Goal: Task Accomplishment & Management: Manage account settings

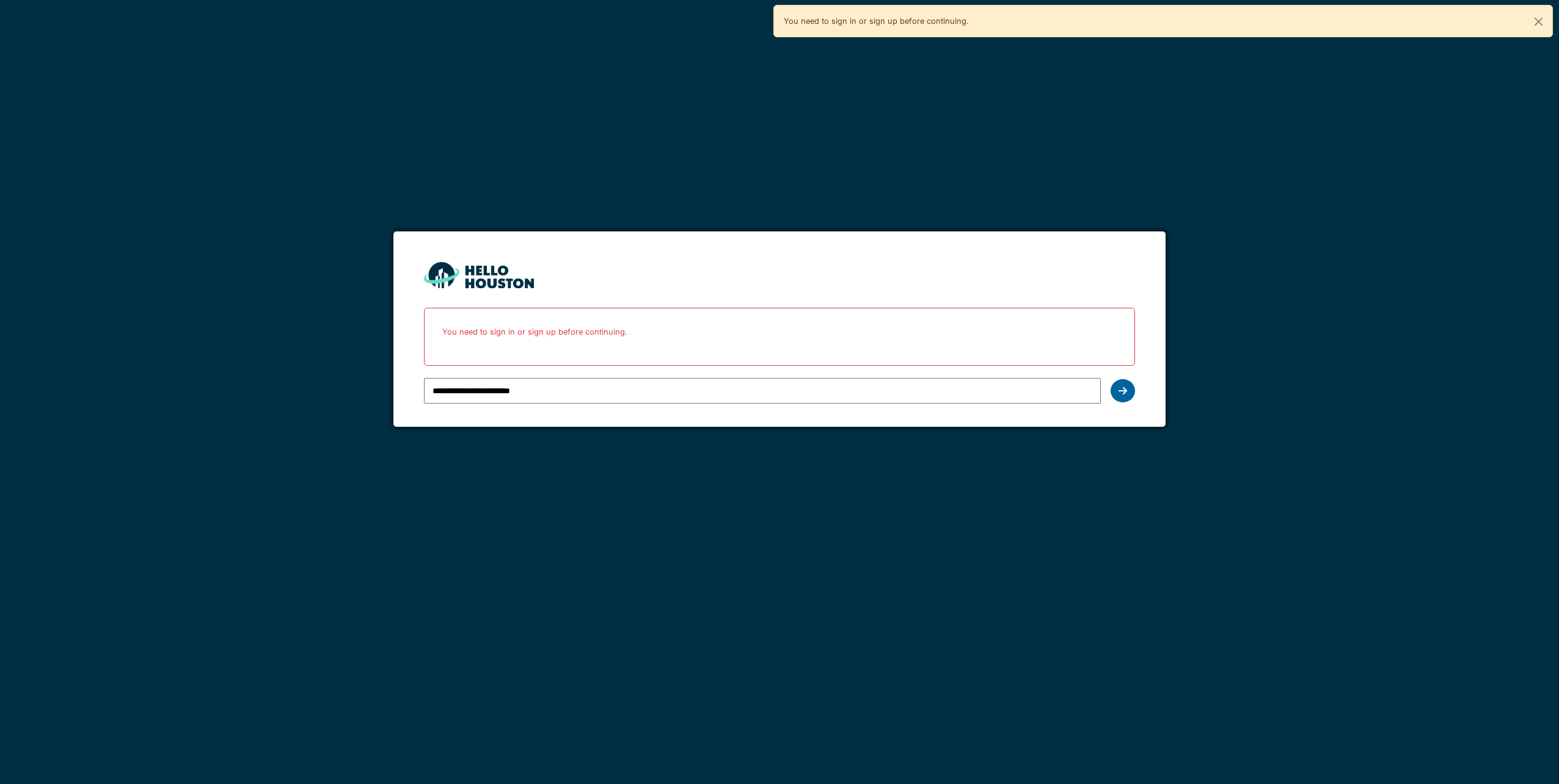
click at [1133, 394] on div at bounding box center [1123, 391] width 25 height 23
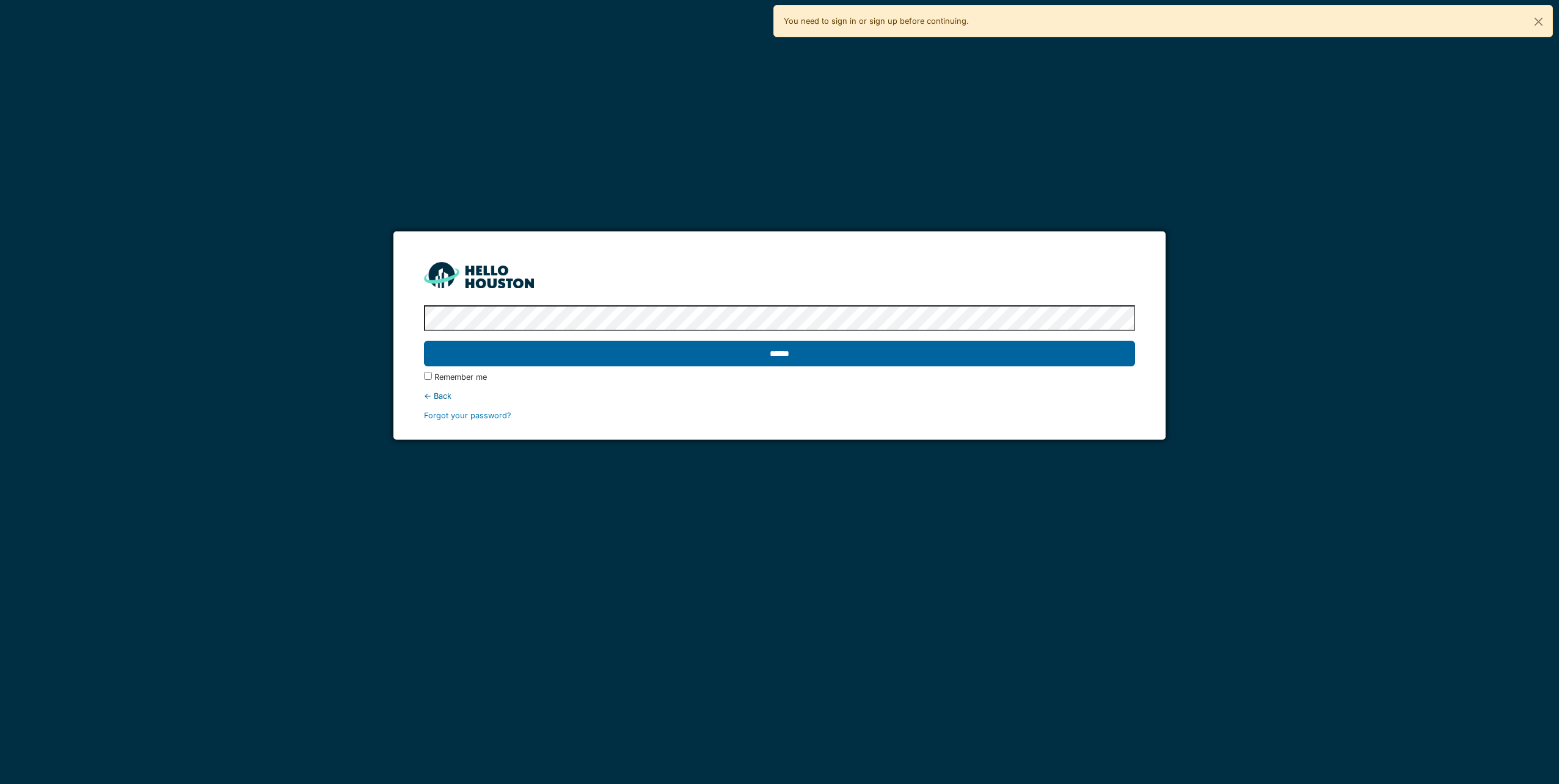
click at [766, 348] on input "******" at bounding box center [779, 354] width 710 height 26
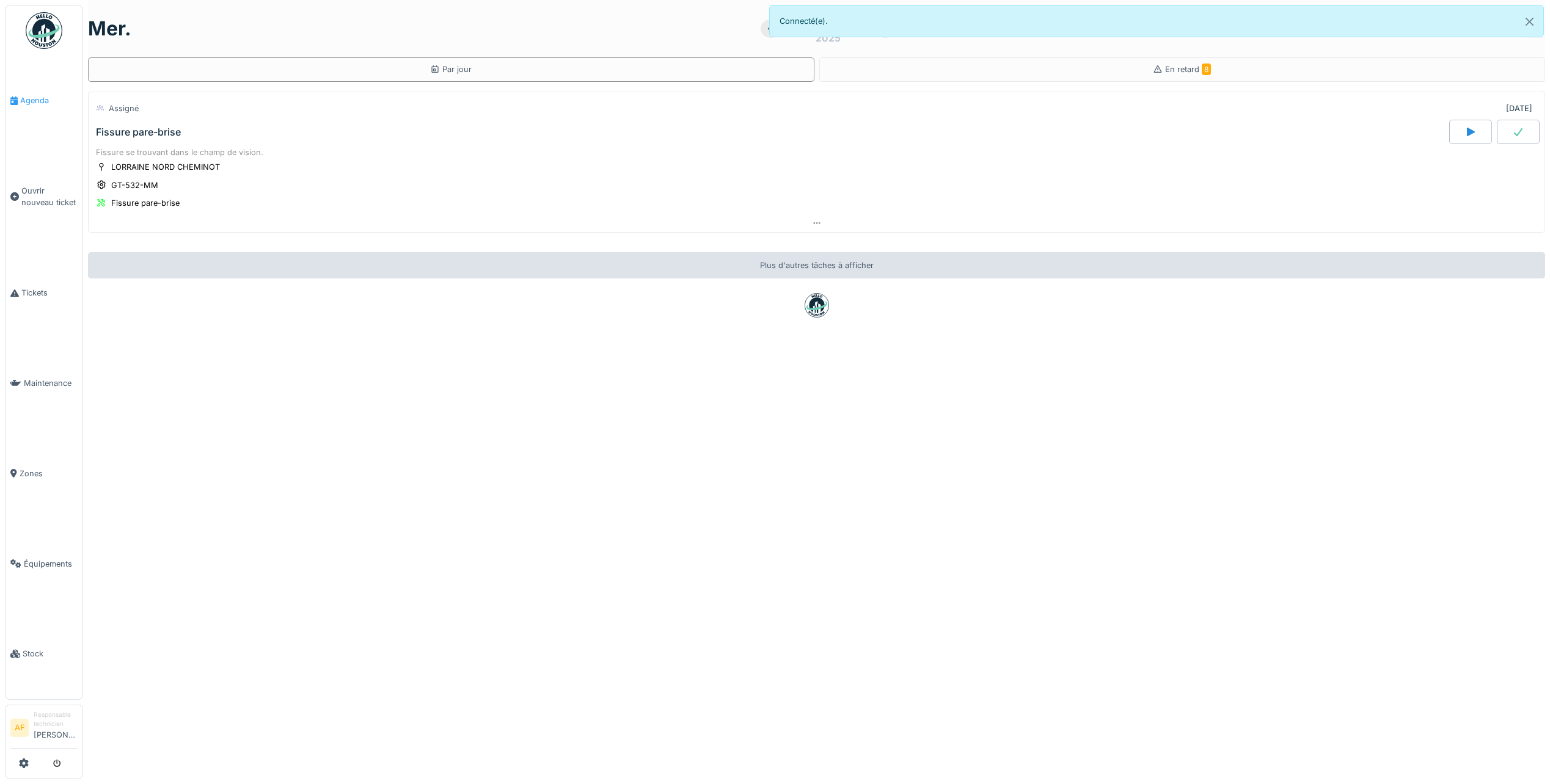
click at [39, 101] on span "Agenda" at bounding box center [49, 100] width 57 height 12
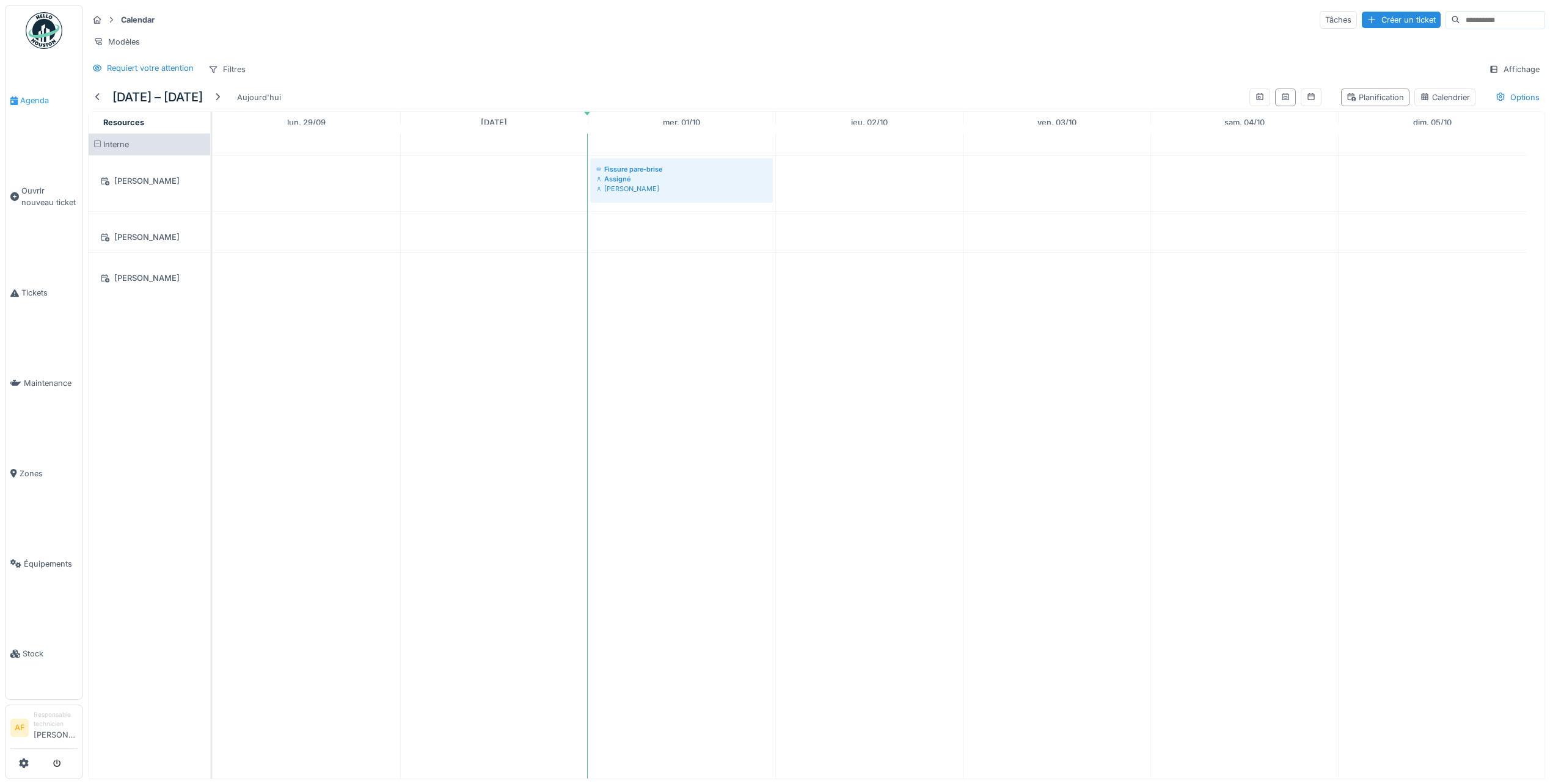
click at [44, 100] on span "Agenda" at bounding box center [49, 100] width 57 height 12
click at [148, 189] on div "[PERSON_NAME]" at bounding box center [149, 181] width 107 height 15
click at [1509, 78] on div "Affichage" at bounding box center [1514, 69] width 61 height 18
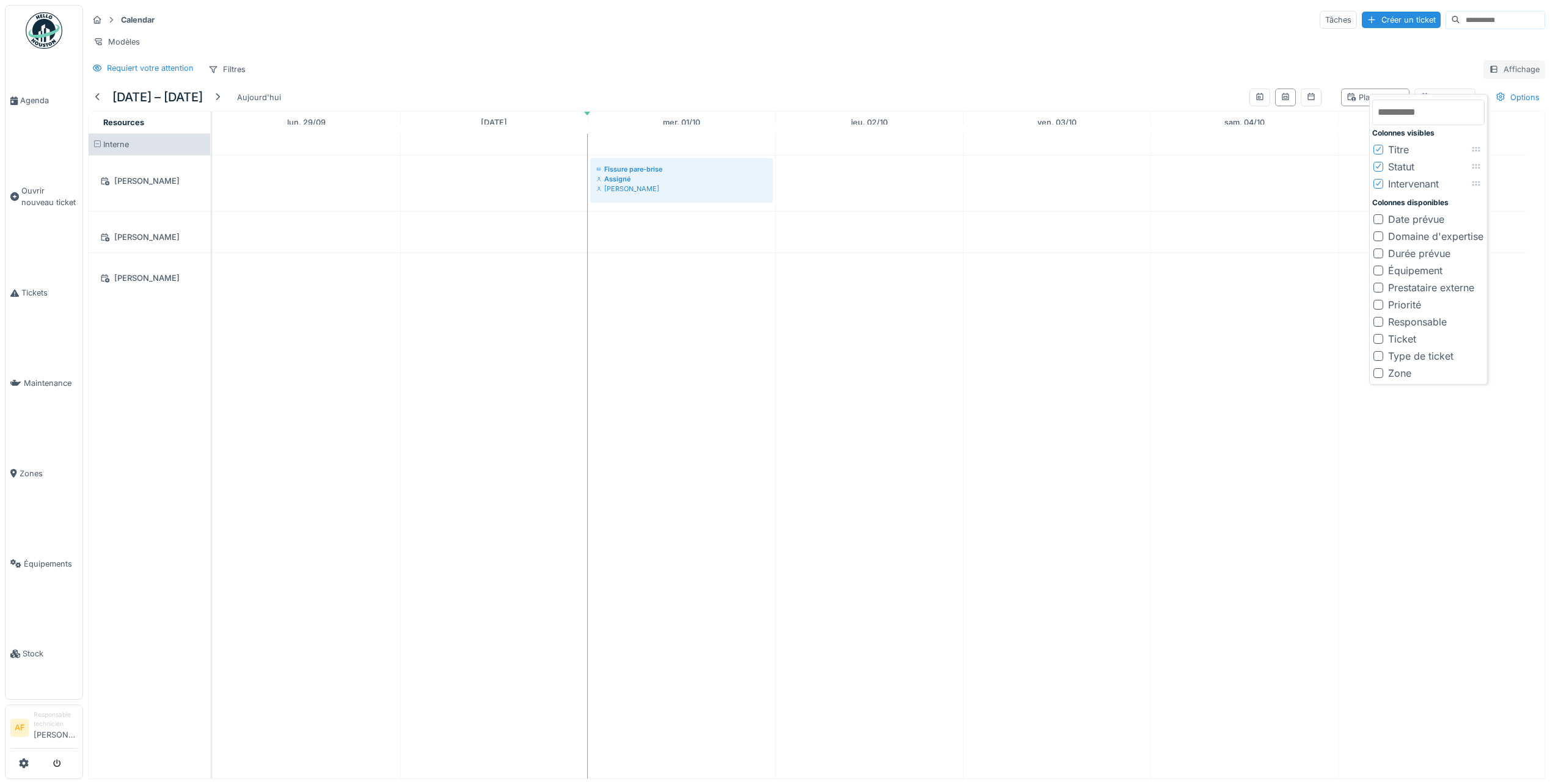
click at [1509, 78] on div "Affichage" at bounding box center [1514, 69] width 61 height 18
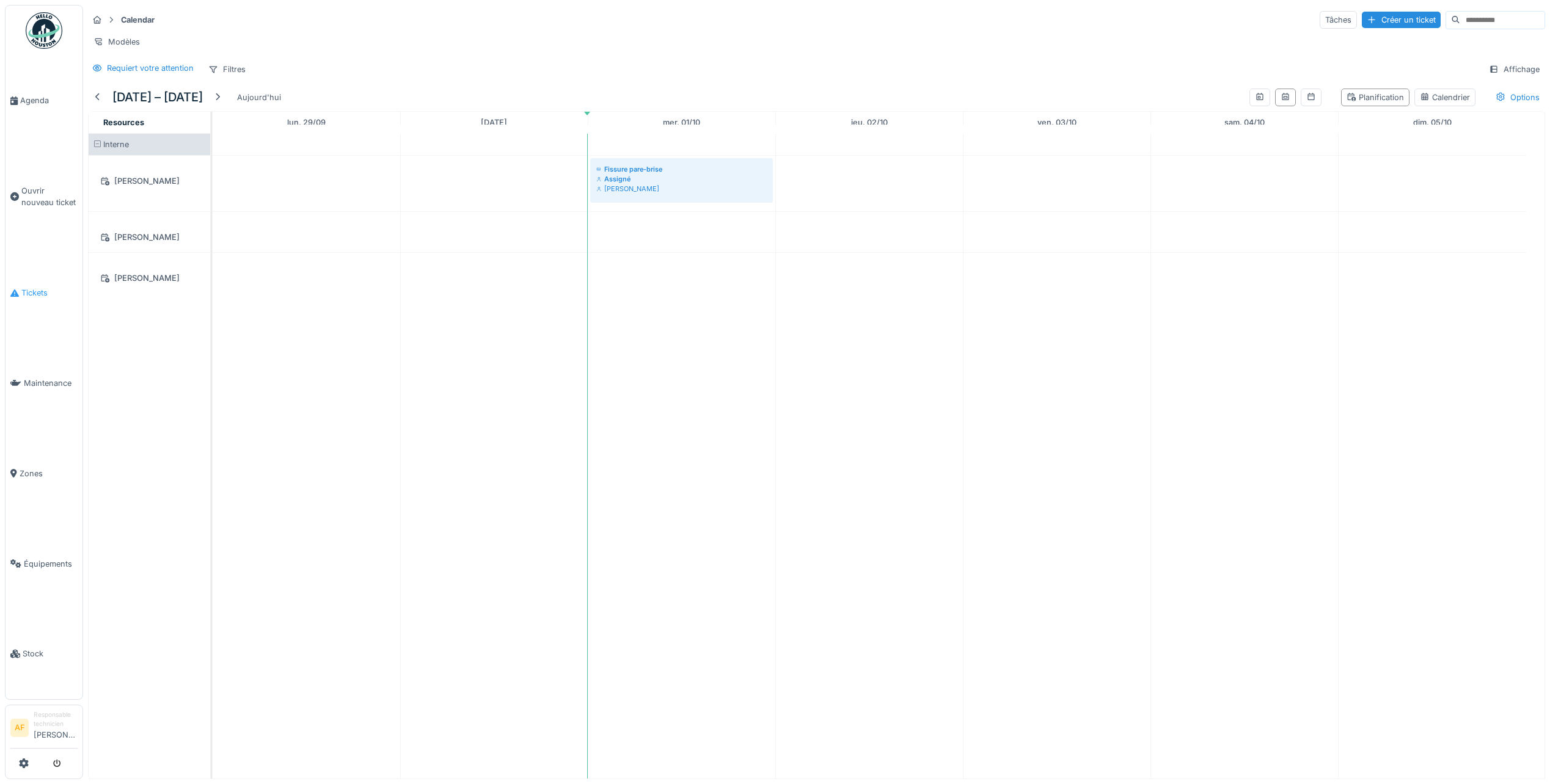
click at [44, 292] on span "Tickets" at bounding box center [49, 292] width 56 height 12
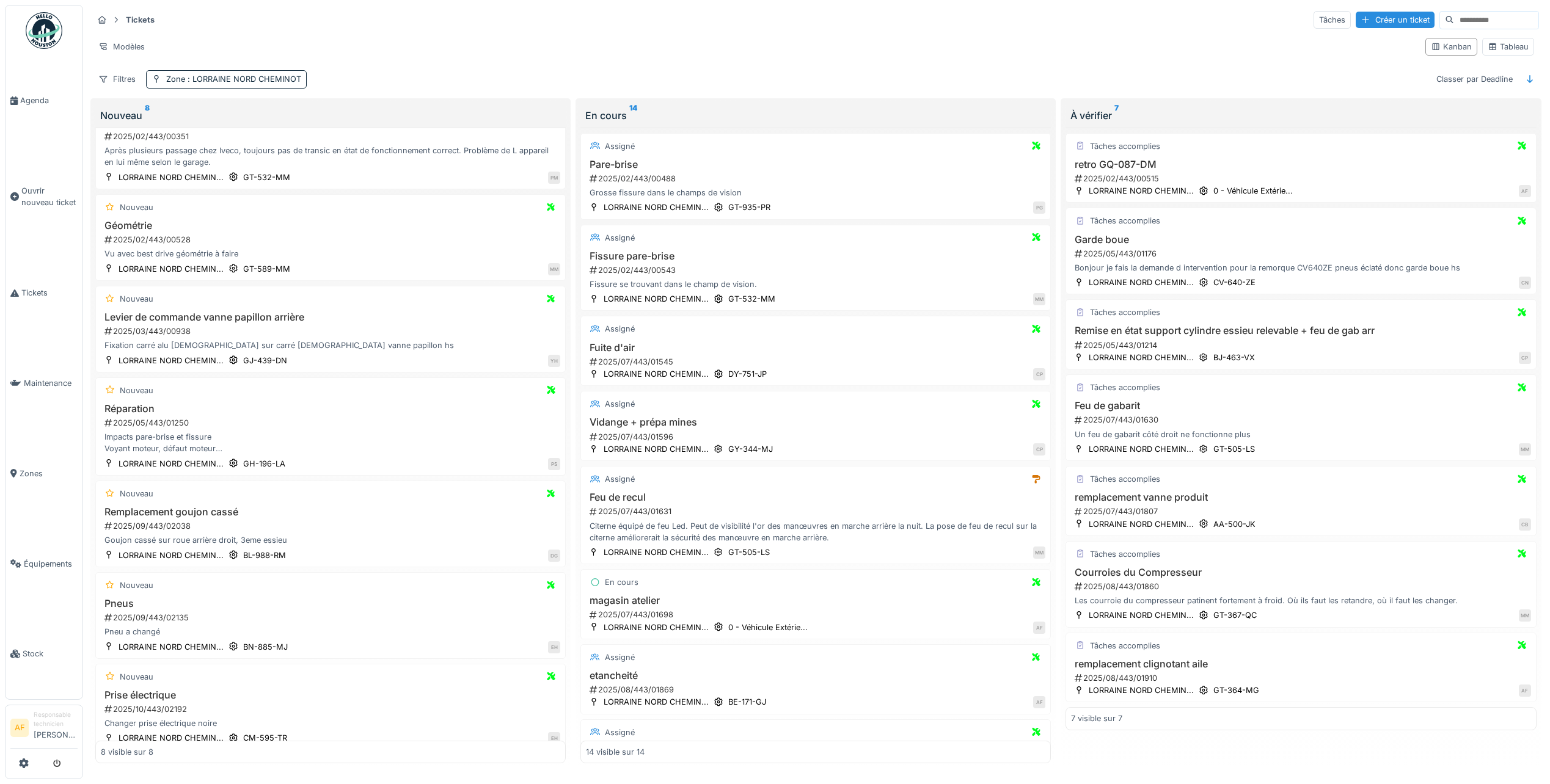
scroll to position [148, 0]
click at [145, 687] on h3 "Prise électrique" at bounding box center [331, 692] width 460 height 12
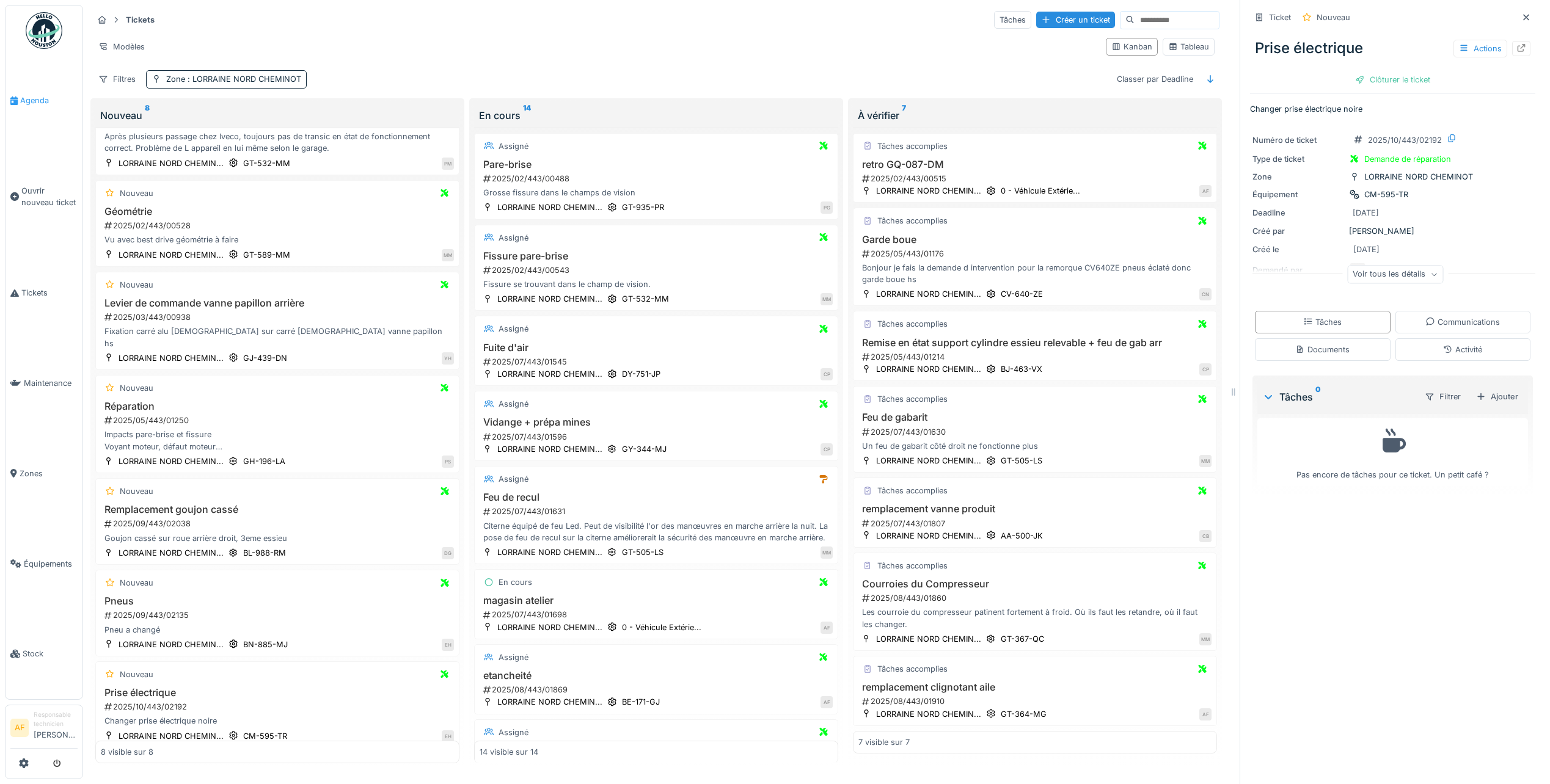
click at [33, 100] on span "Agenda" at bounding box center [49, 100] width 57 height 12
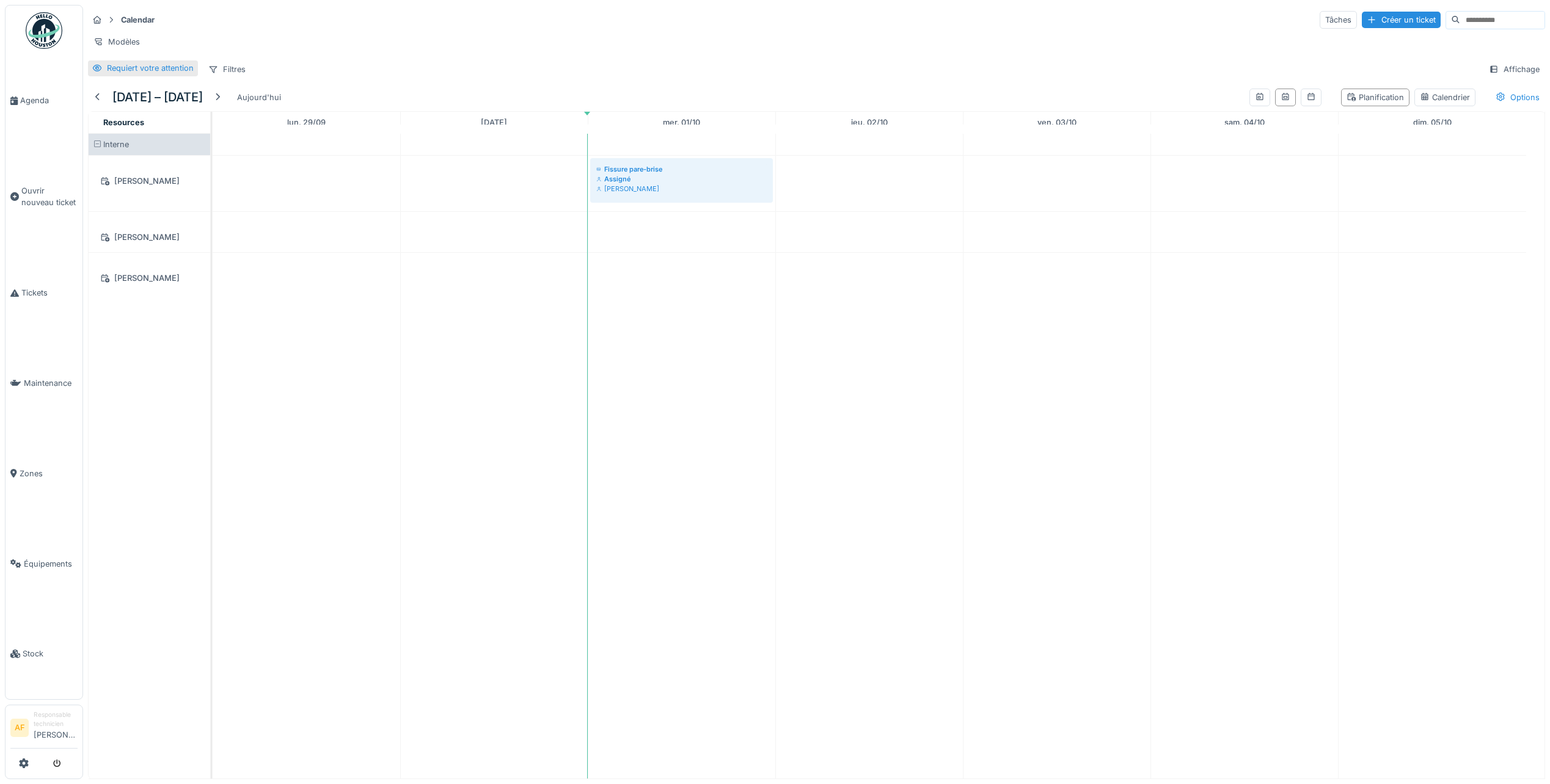
click at [169, 74] on div "Requiert votre attention" at bounding box center [150, 68] width 87 height 12
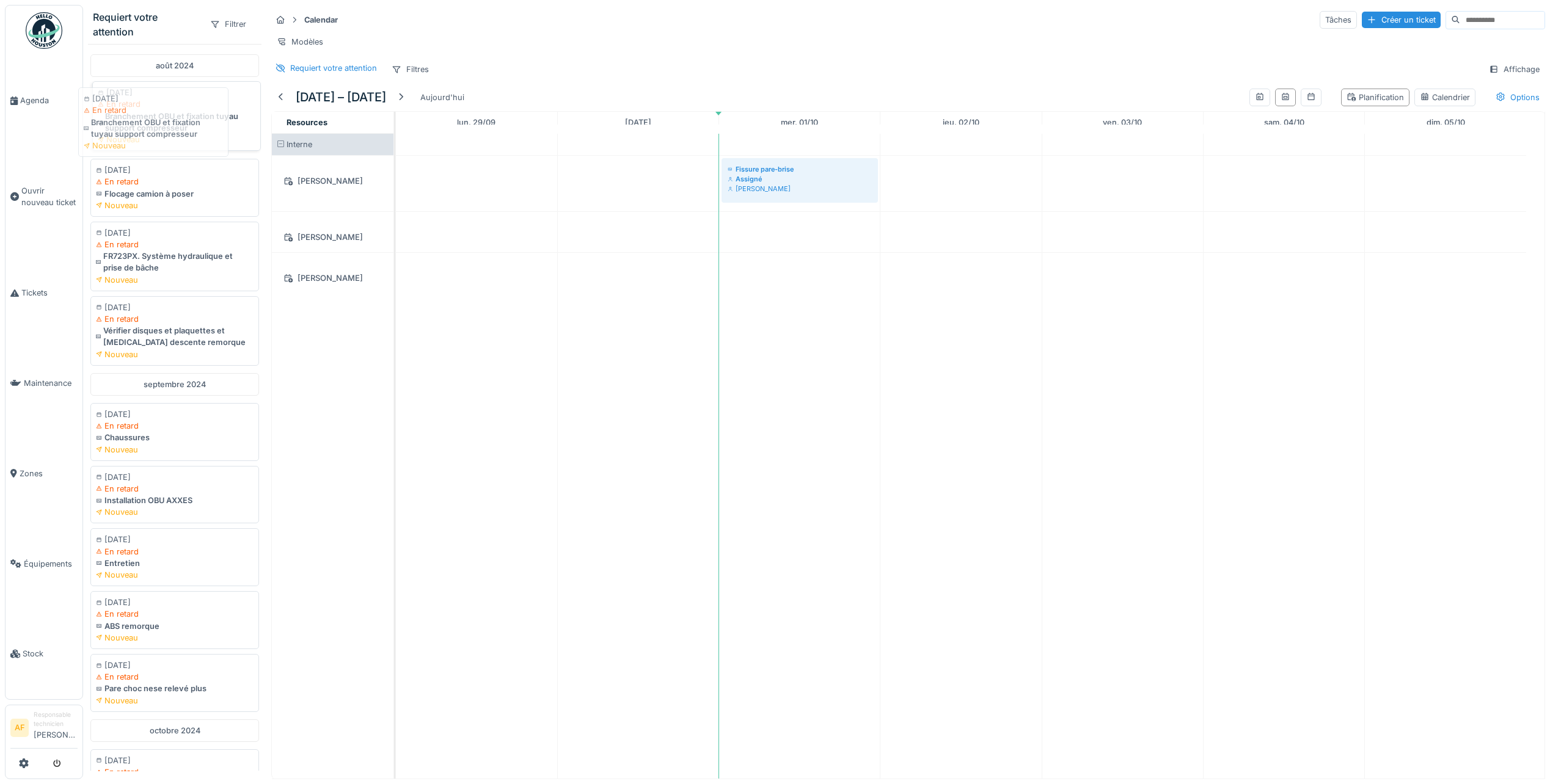
drag, startPoint x: 175, startPoint y: 120, endPoint x: 163, endPoint y: 121, distance: 12.0
click at [163, 121] on div "Branchement OBU et fixation tuyau support compresseur" at bounding box center [176, 122] width 157 height 23
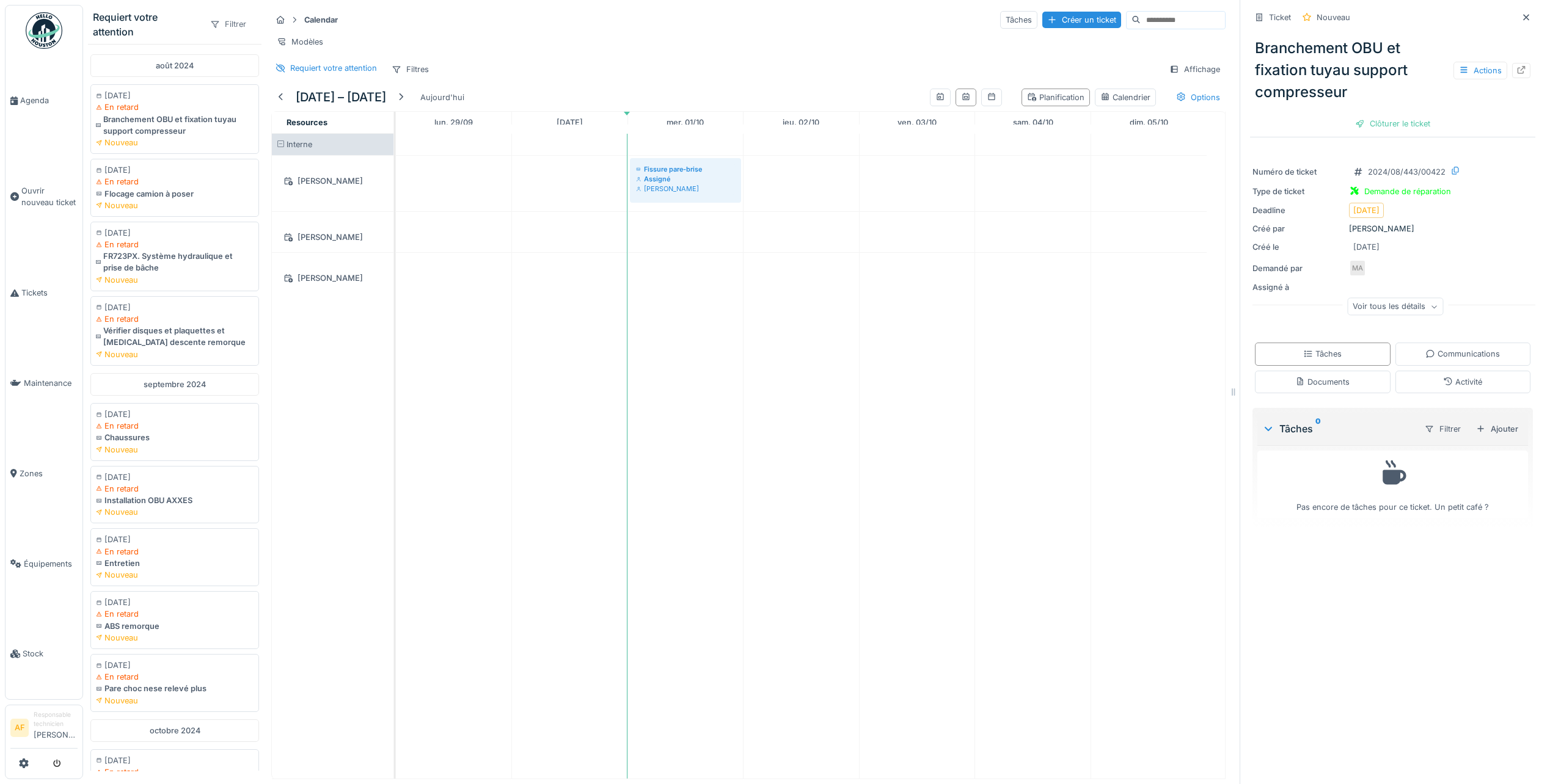
click at [221, 23] on div "Filtrer" at bounding box center [228, 24] width 47 height 18
click at [229, 55] on div "Zone" at bounding box center [249, 52] width 101 height 18
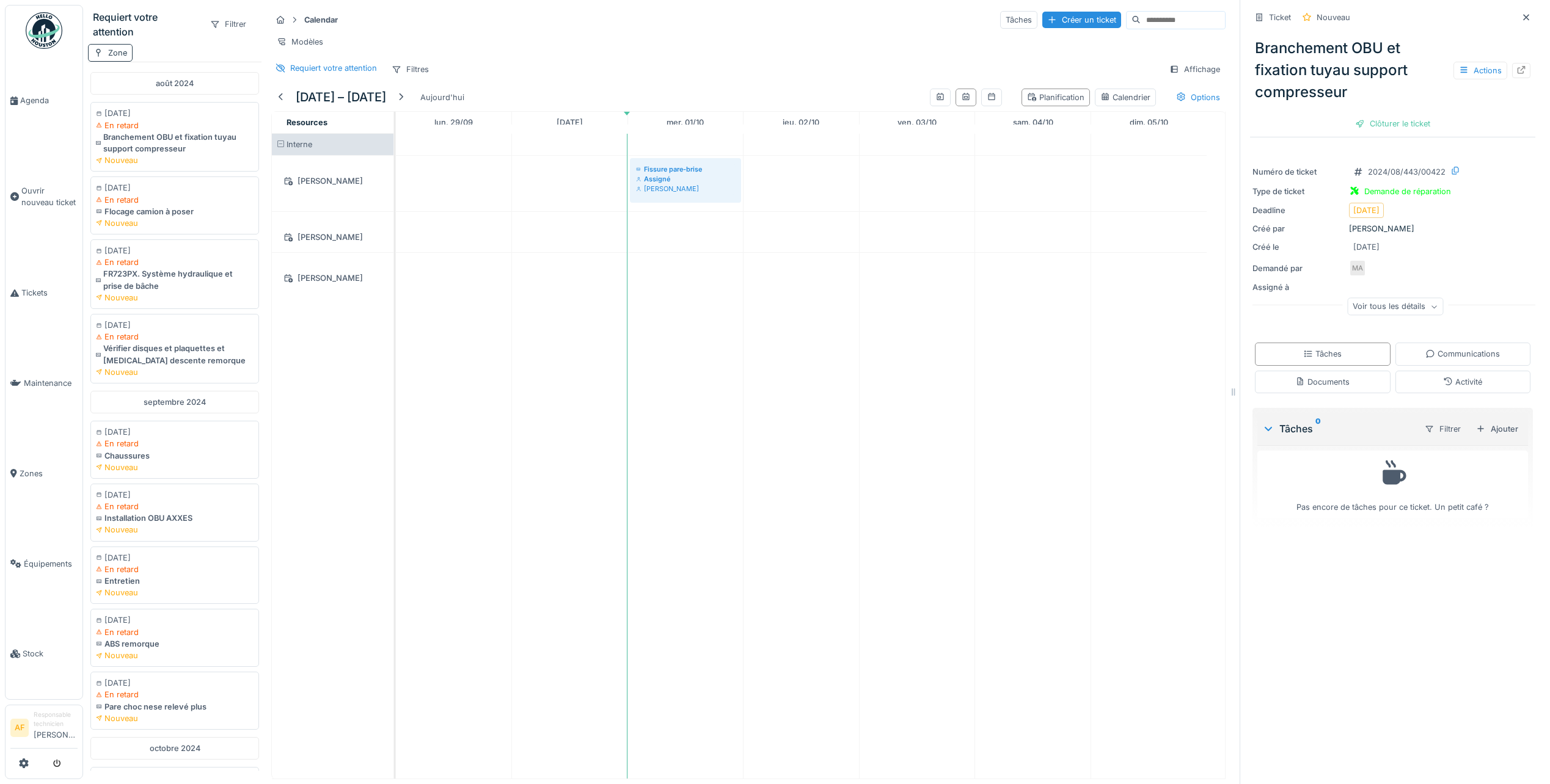
click at [117, 55] on div "Zone" at bounding box center [117, 53] width 19 height 12
click at [146, 87] on strong "est" at bounding box center [143, 84] width 12 height 12
click at [136, 88] on strong "est" at bounding box center [143, 84] width 12 height 12
click at [168, 114] on div "Sélectionner parmi les équipements" at bounding box center [171, 116] width 156 height 17
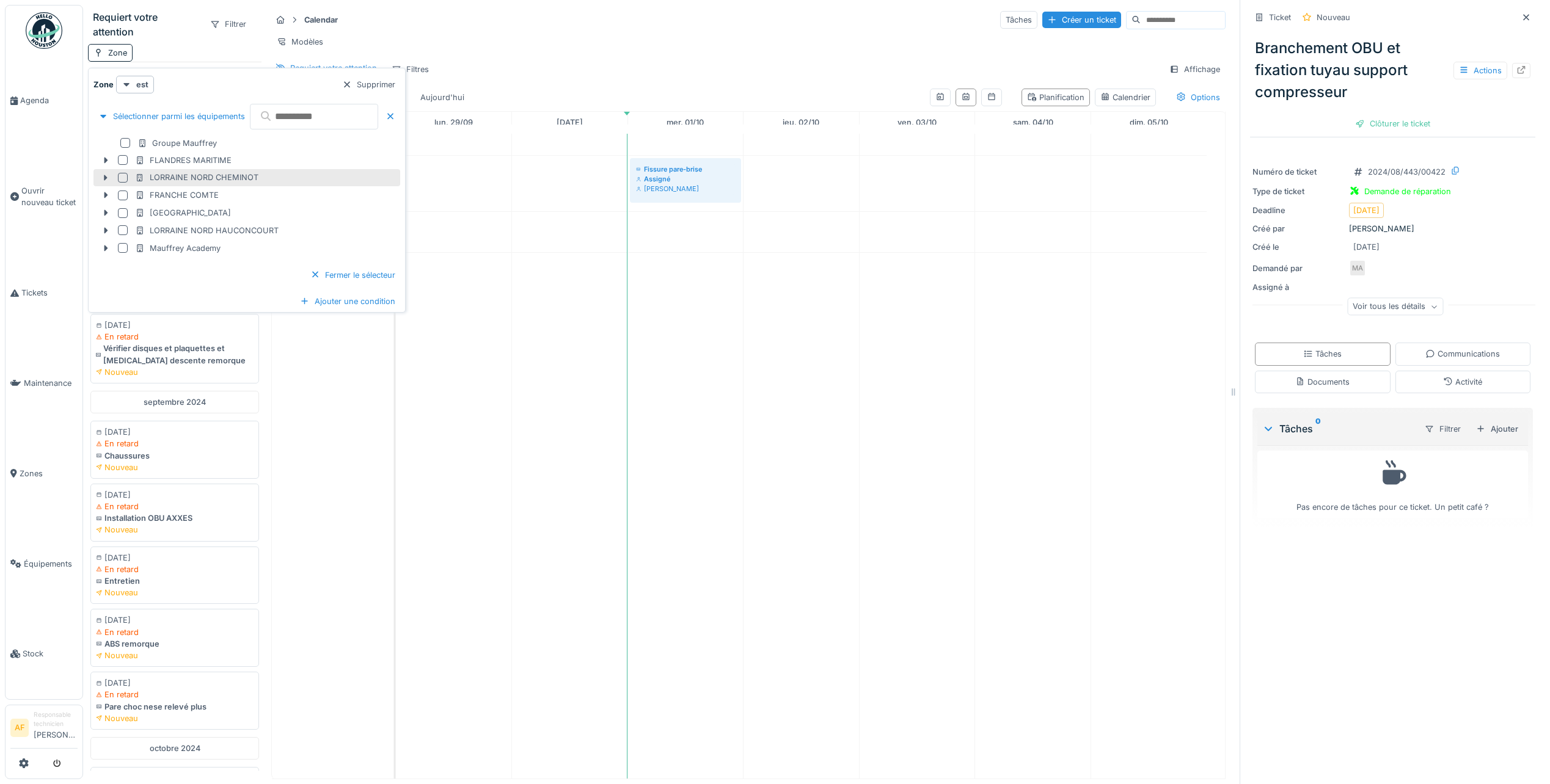
click at [207, 178] on div "LORRAINE NORD CHEMINOT" at bounding box center [197, 177] width 124 height 12
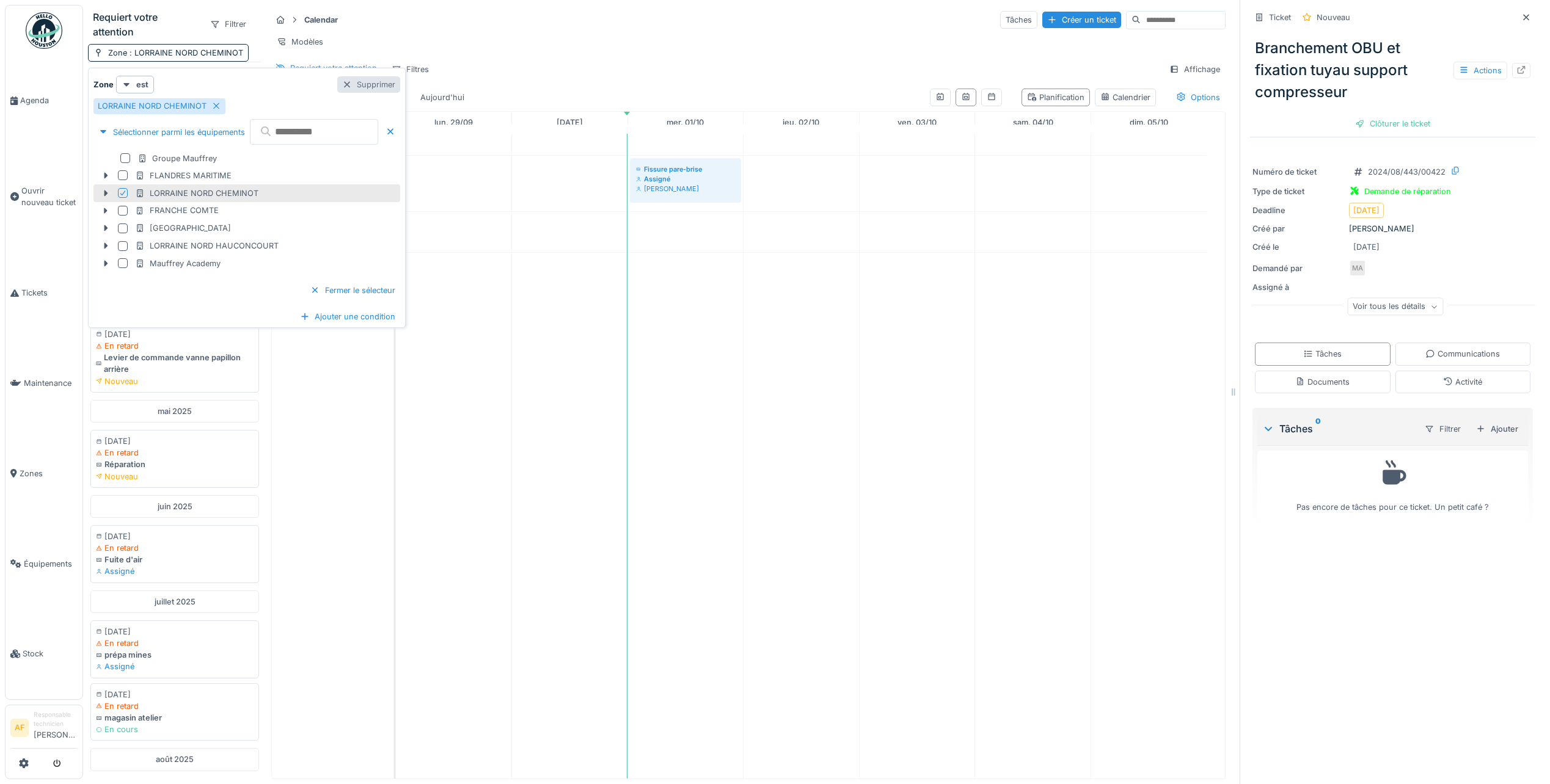
click at [400, 87] on div "Supprimer" at bounding box center [369, 84] width 63 height 17
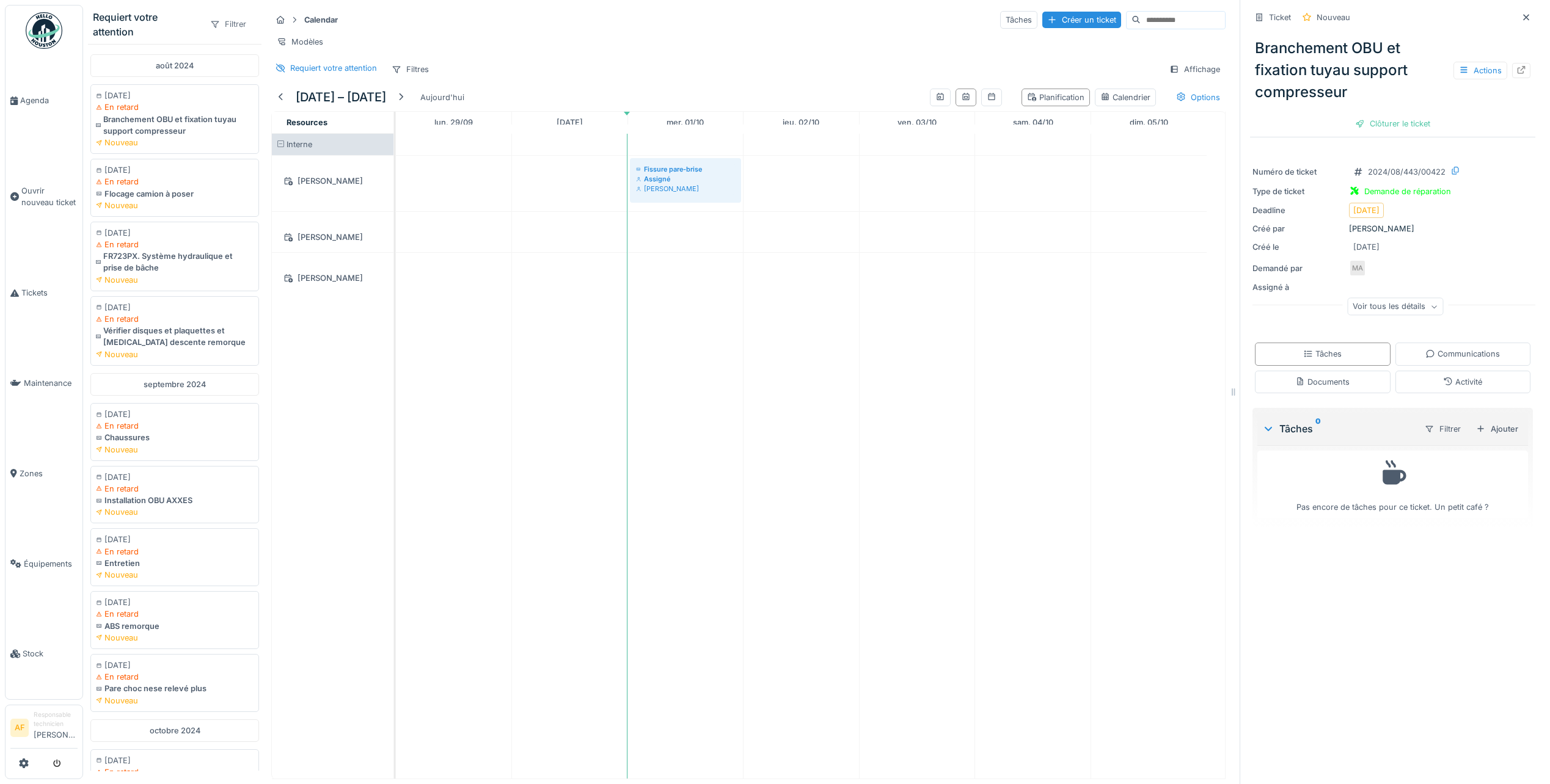
click at [219, 29] on div "Filtrer" at bounding box center [228, 24] width 47 height 18
click at [223, 52] on div "Zone" at bounding box center [249, 52] width 101 height 18
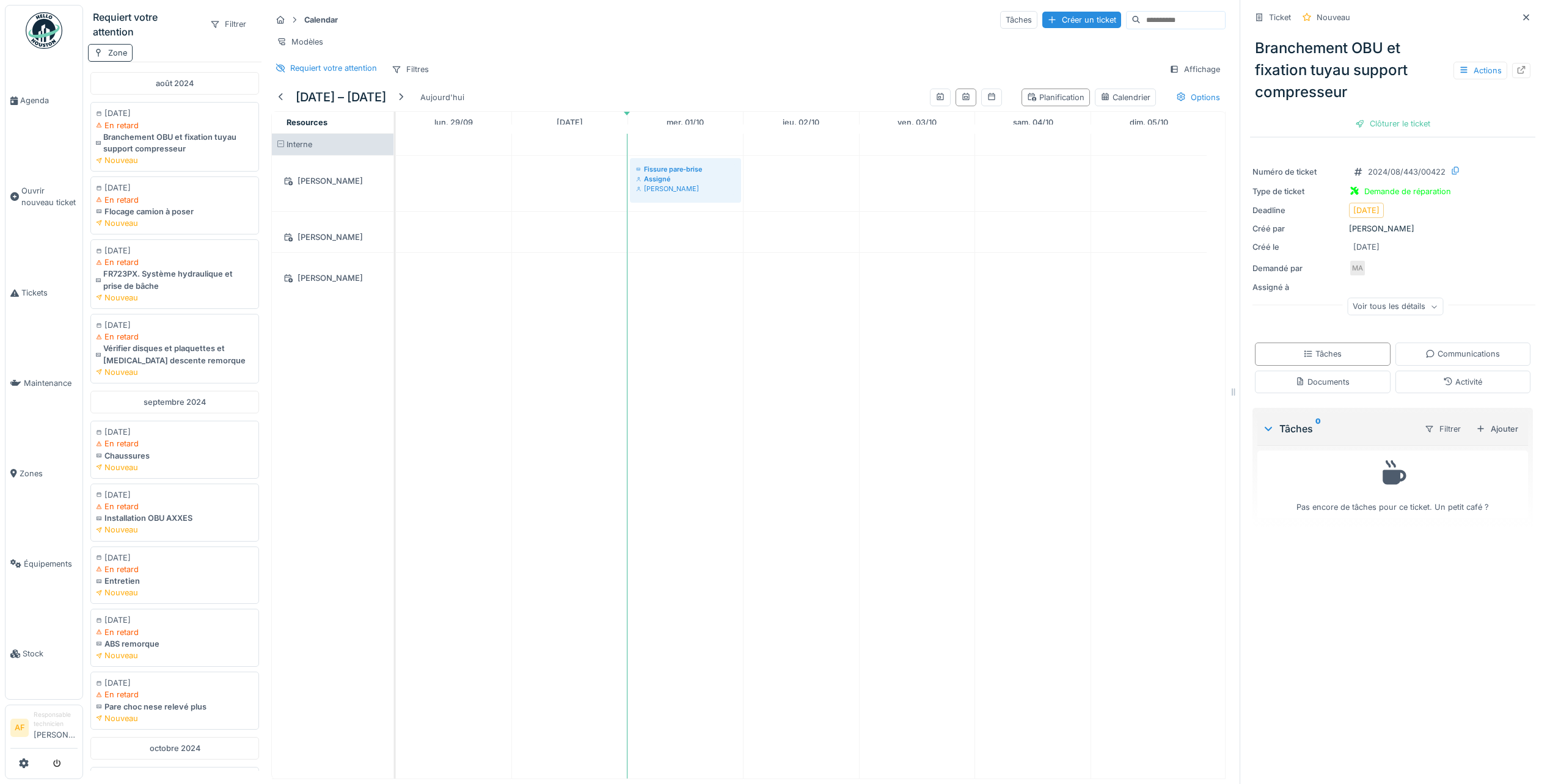
click at [119, 56] on div "Zone" at bounding box center [117, 53] width 19 height 12
click at [213, 115] on div "Sélectionner parmi les équipements" at bounding box center [171, 116] width 156 height 17
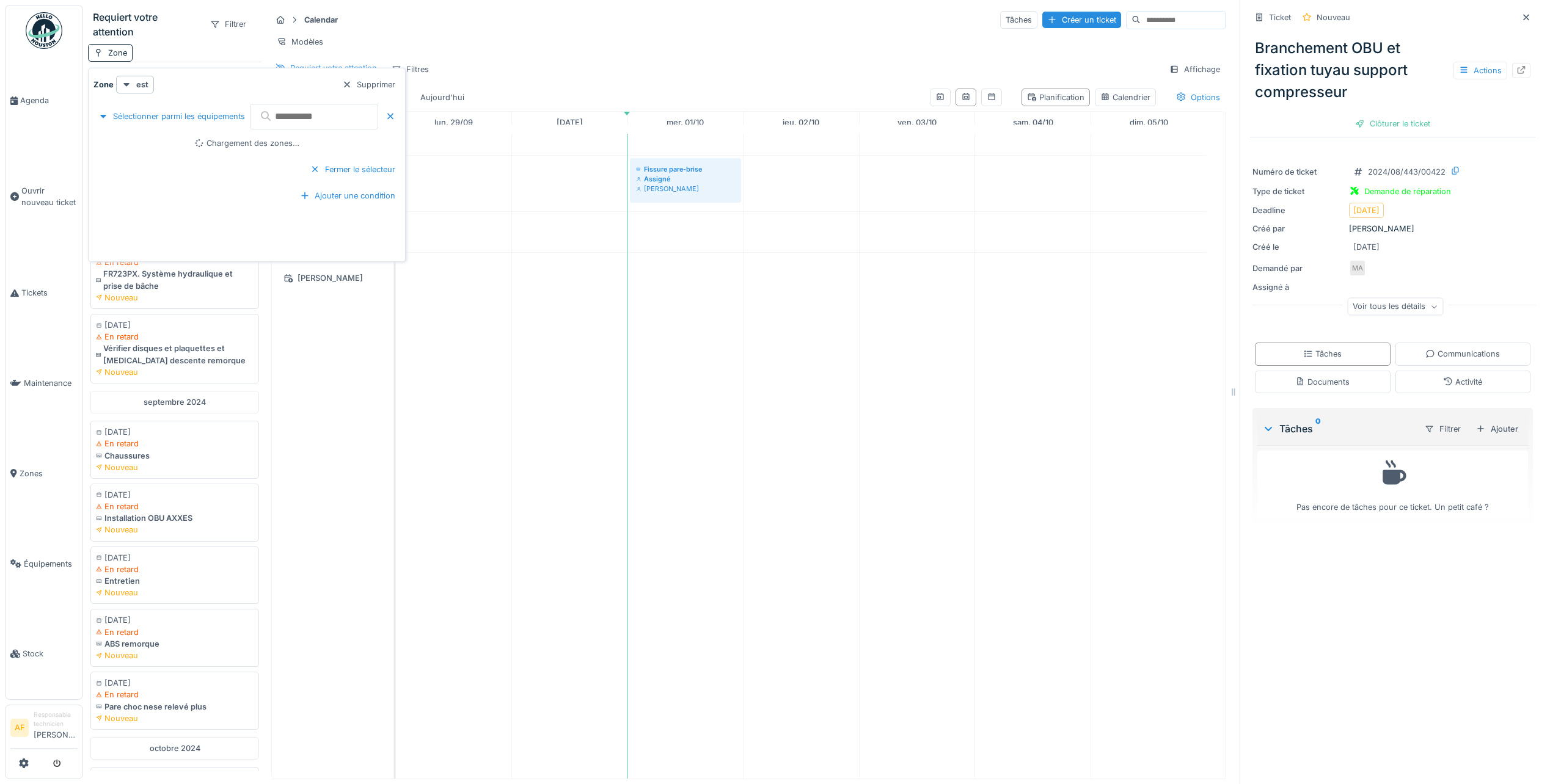
click at [310, 118] on input "text" at bounding box center [314, 117] width 128 height 26
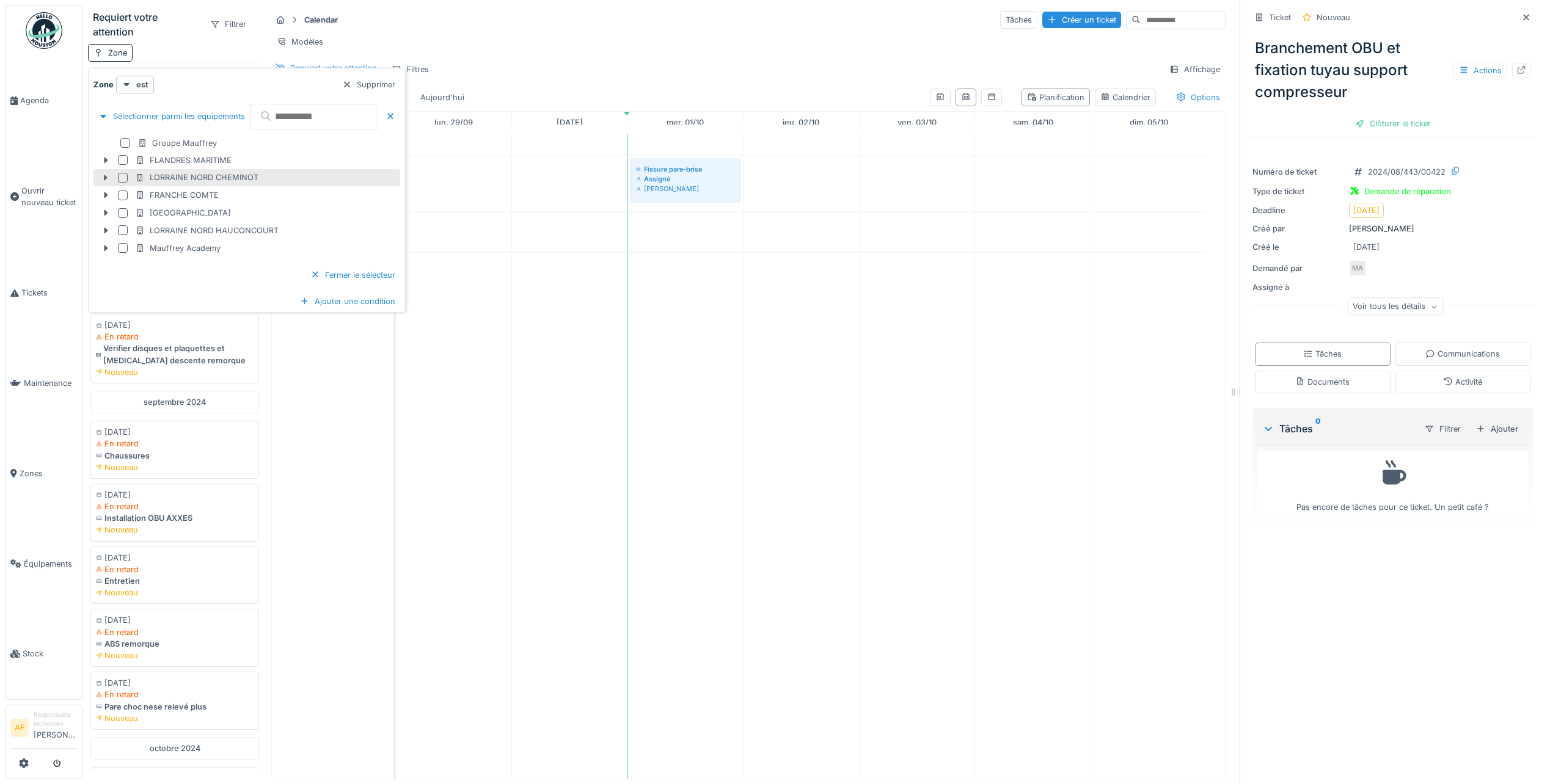
click at [238, 175] on div "LORRAINE NORD CHEMINOT" at bounding box center [197, 177] width 124 height 12
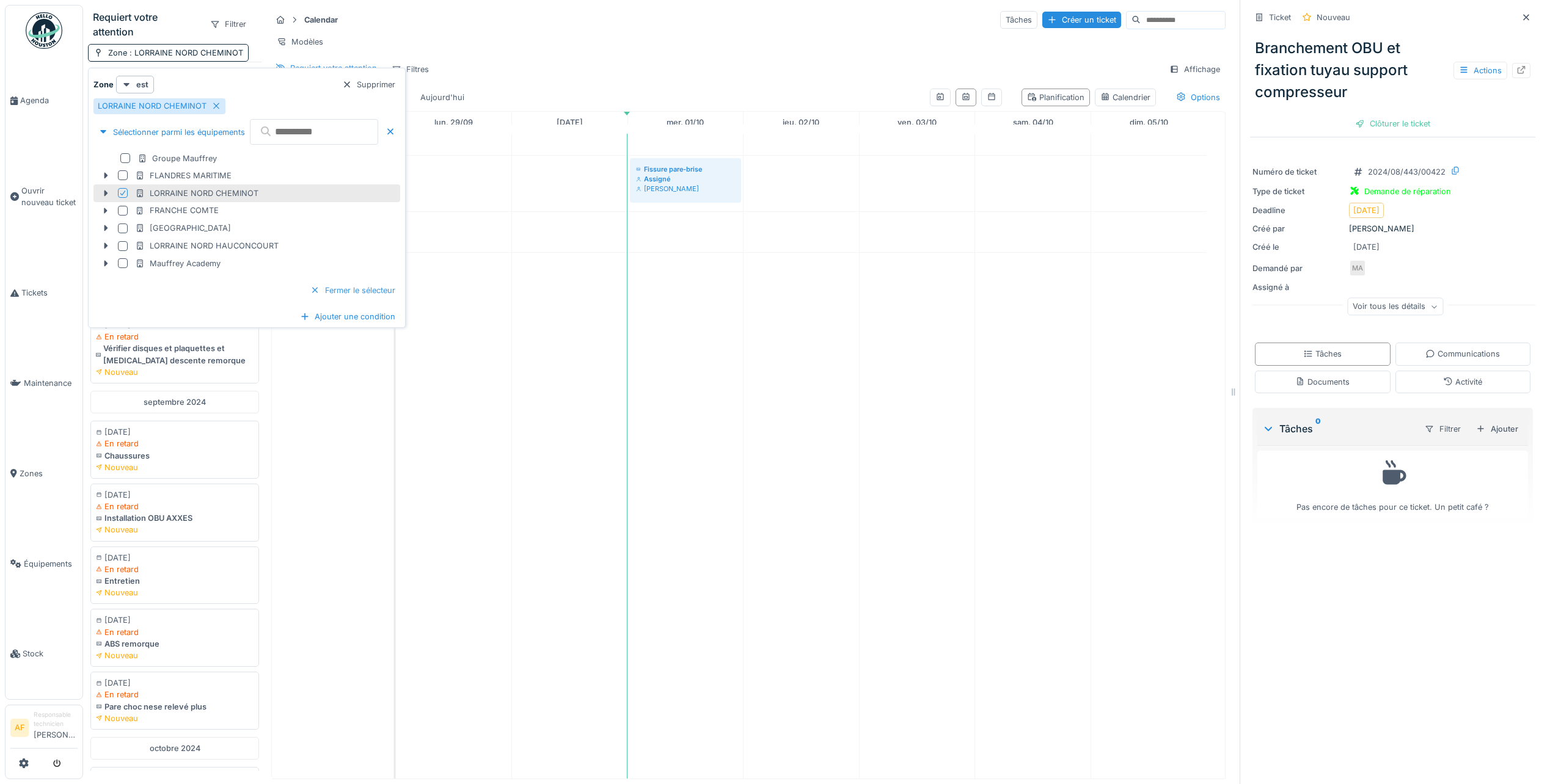
click at [385, 288] on div "Fermer le sélecteur" at bounding box center [353, 290] width 95 height 17
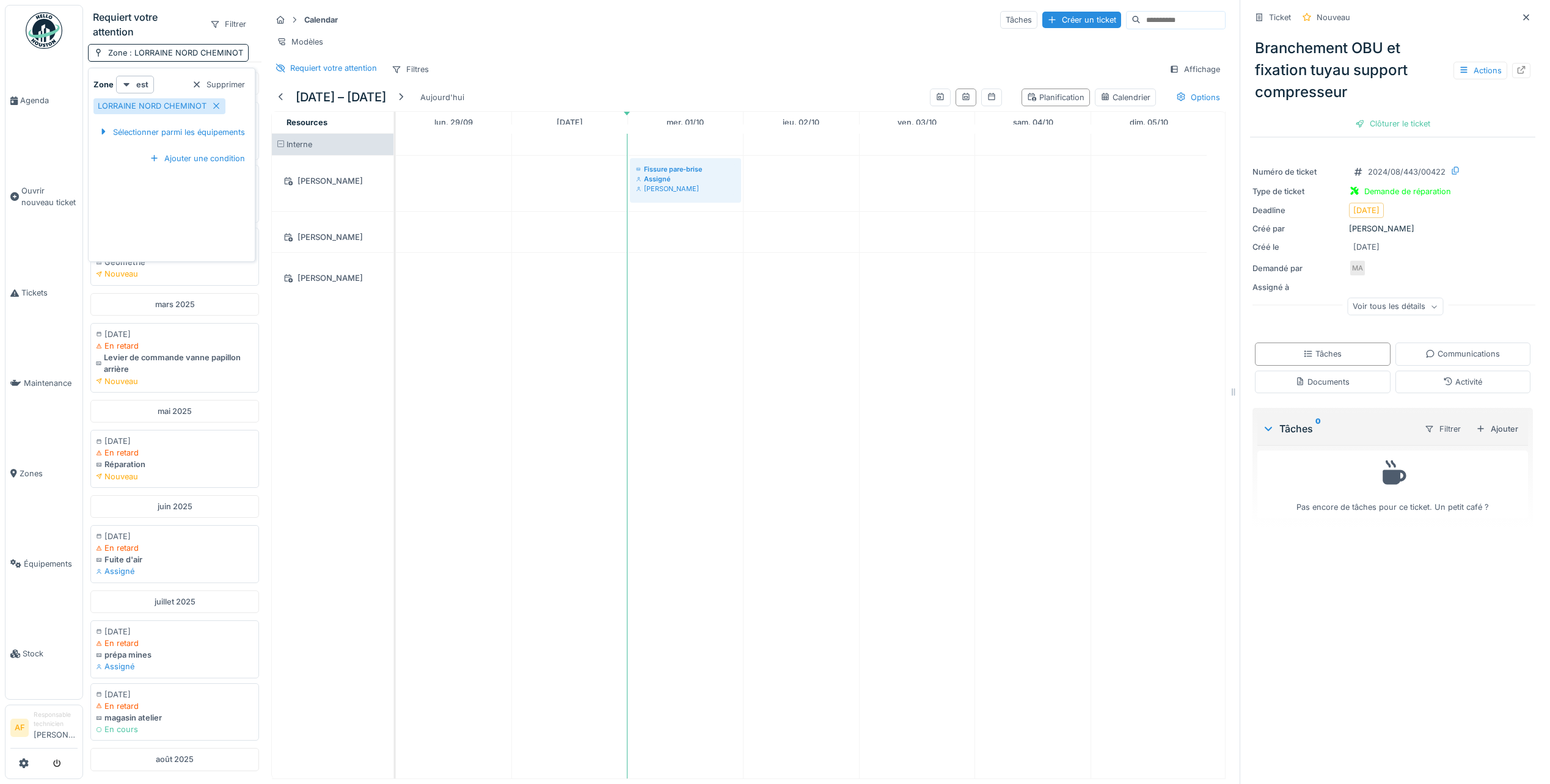
scroll to position [604, 0]
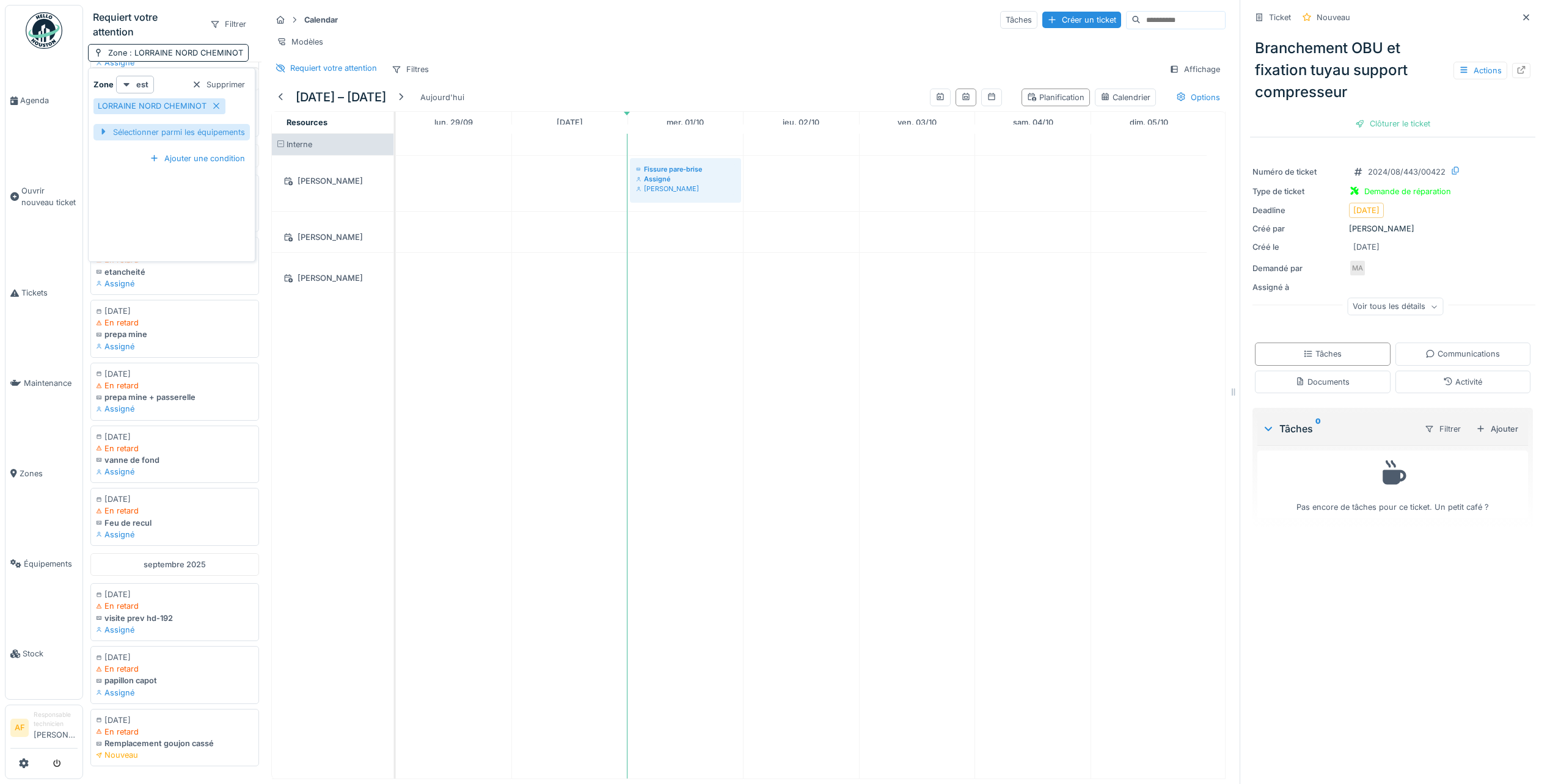
click at [148, 134] on div "Sélectionner parmi les équipements" at bounding box center [171, 132] width 156 height 17
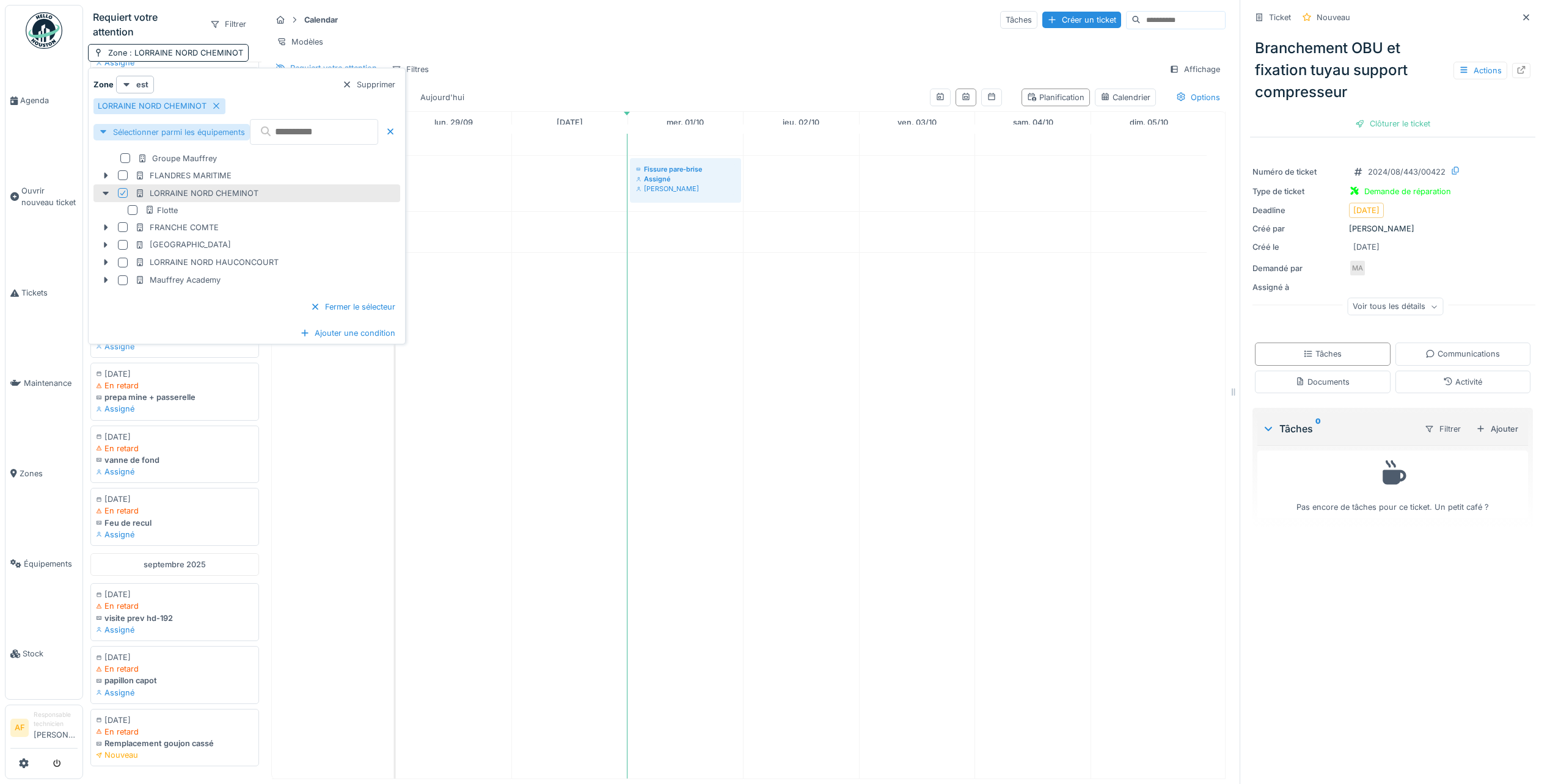
click at [148, 134] on div "Sélectionner parmi les équipements" at bounding box center [171, 132] width 156 height 17
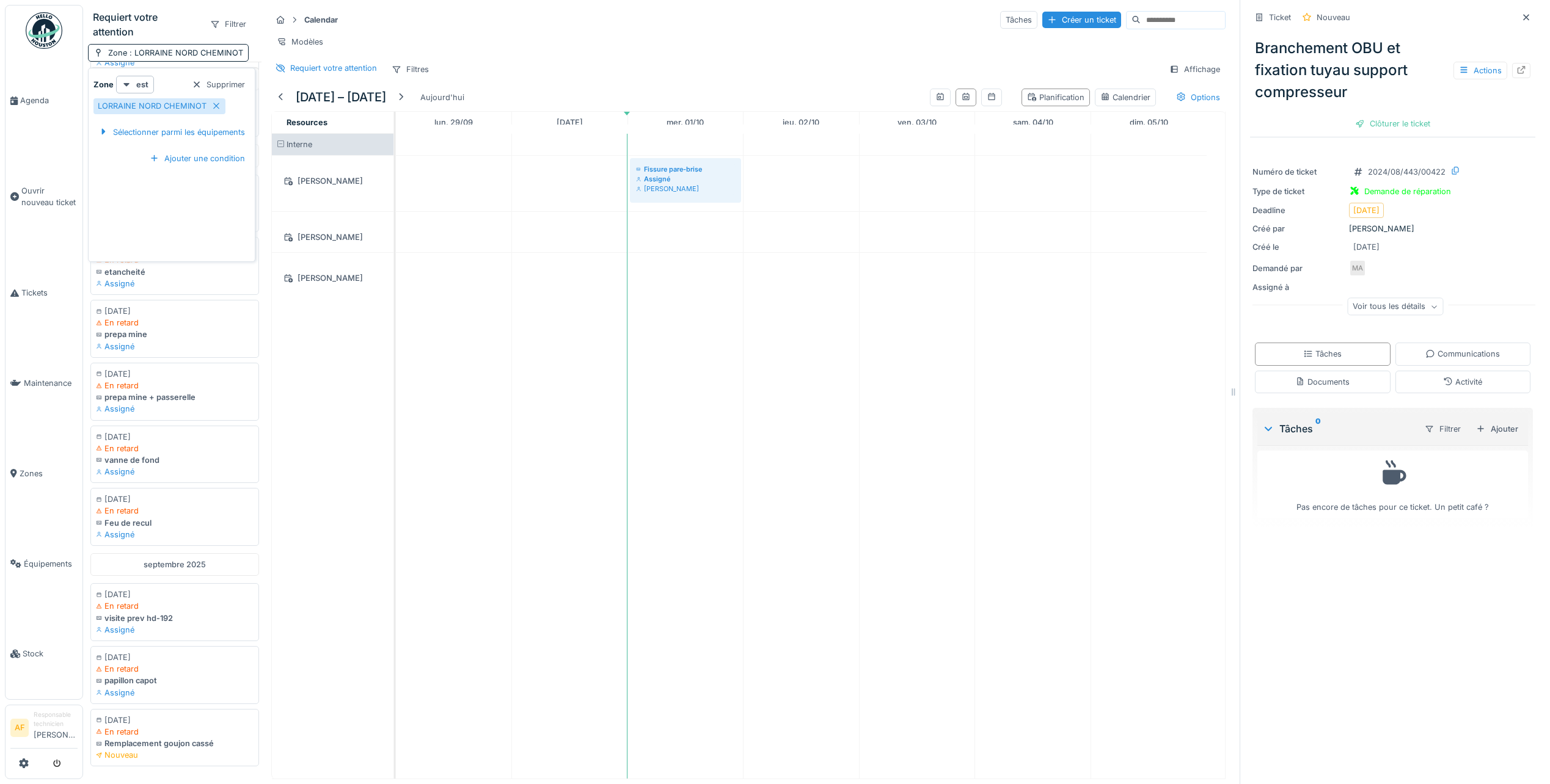
click at [168, 80] on div "Zone est Supprimer" at bounding box center [171, 84] width 156 height 18
click at [179, 36] on div "Requiert votre attention" at bounding box center [146, 25] width 107 height 29
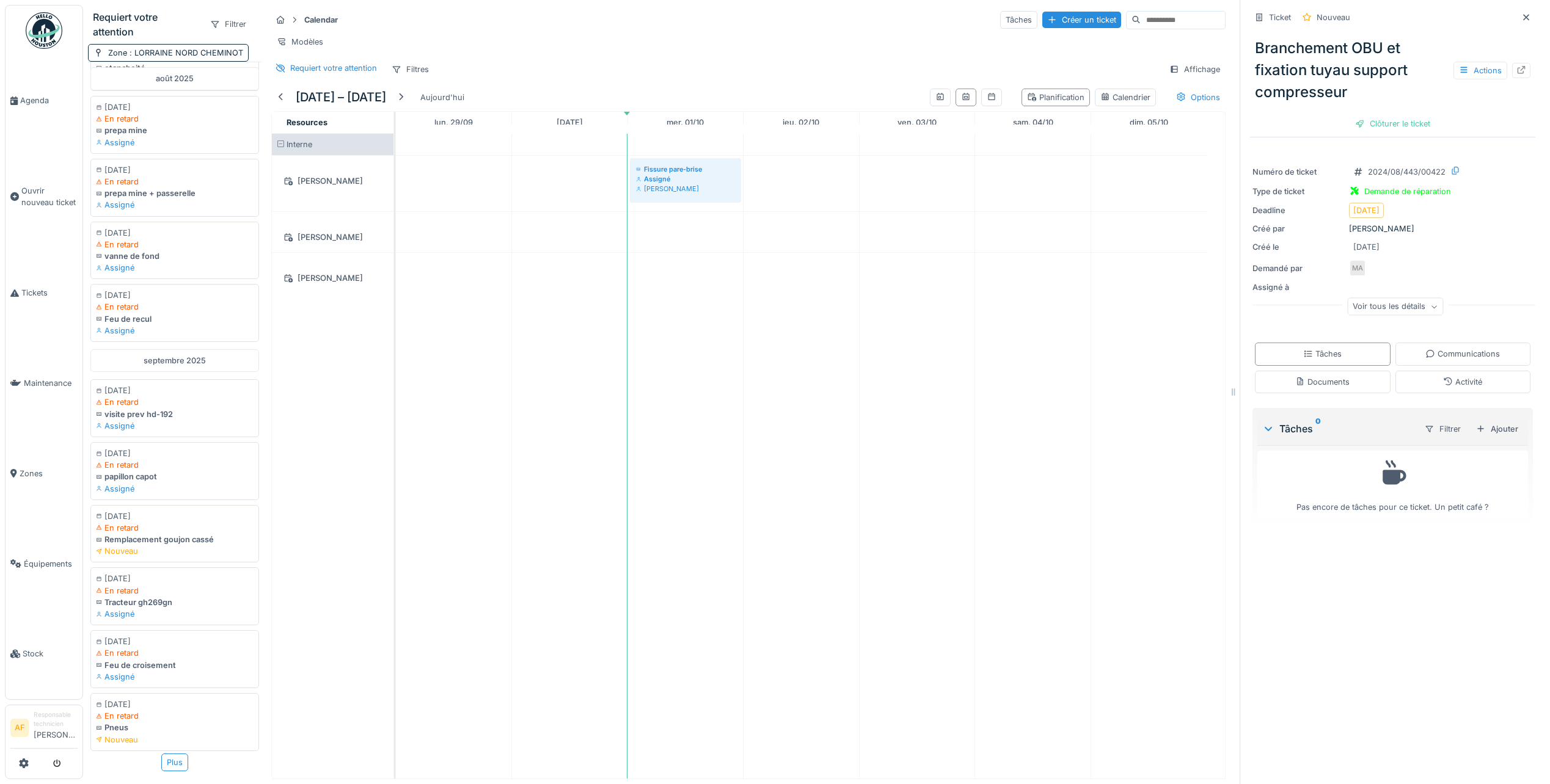
scroll to position [9, 0]
click at [173, 754] on div "Plus" at bounding box center [175, 762] width 27 height 18
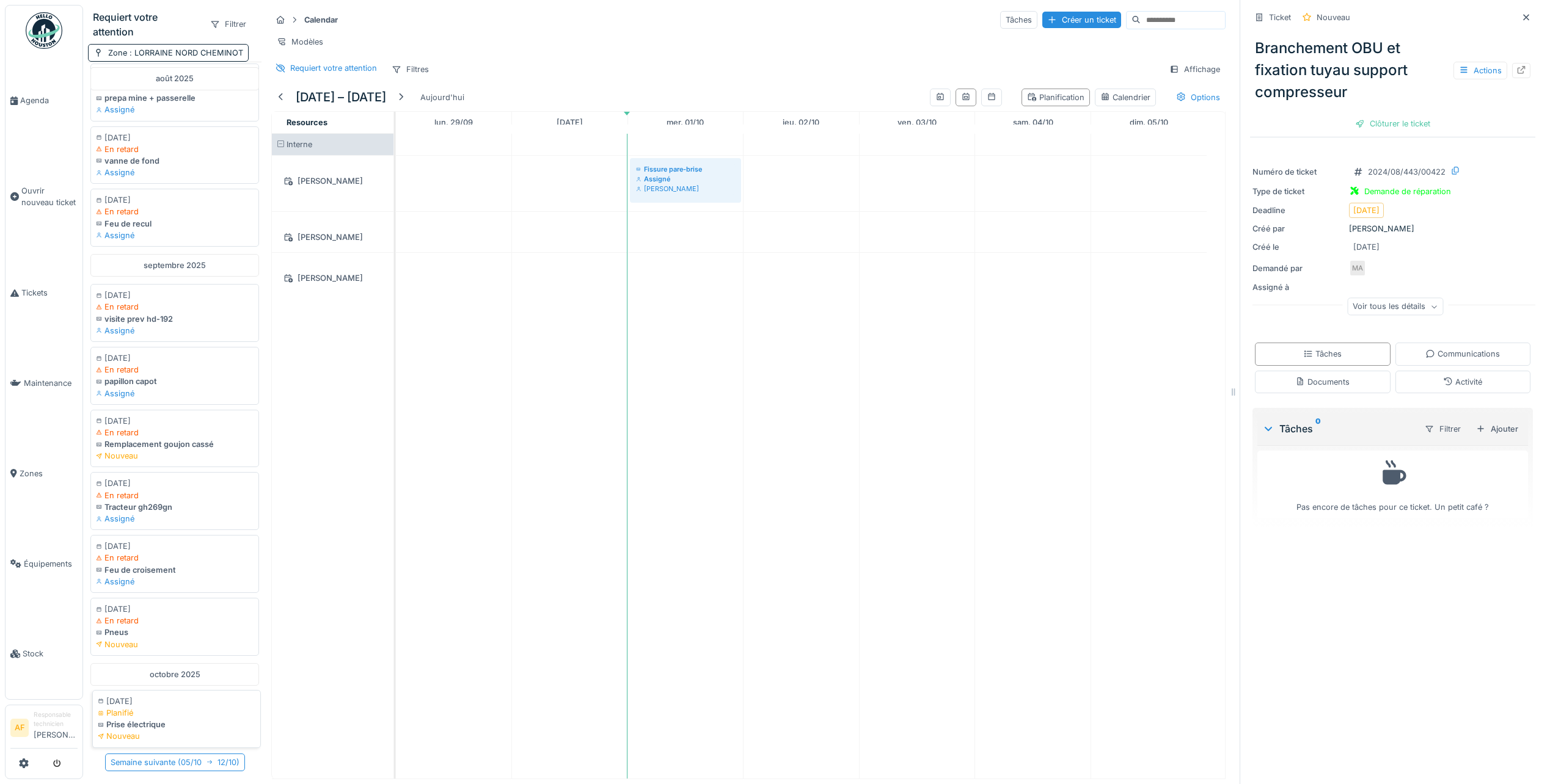
scroll to position [922, 0]
click at [285, 95] on div at bounding box center [281, 97] width 10 height 12
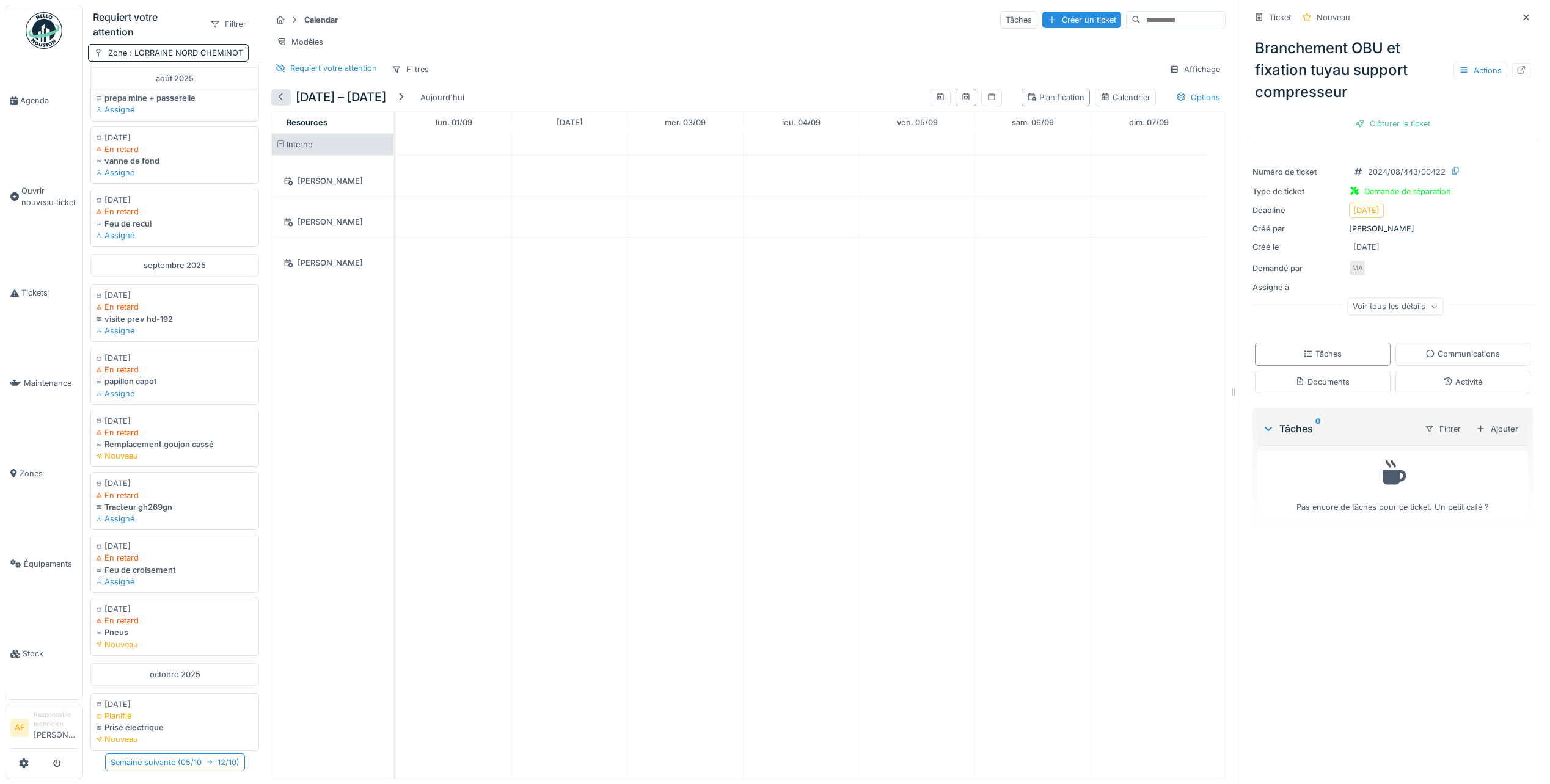
click at [285, 95] on div at bounding box center [281, 97] width 10 height 12
click at [1052, 60] on div "Requiert votre attention Filtres Affichage" at bounding box center [748, 69] width 954 height 18
click at [1042, 12] on div "Créer un ticket" at bounding box center [1082, 20] width 79 height 17
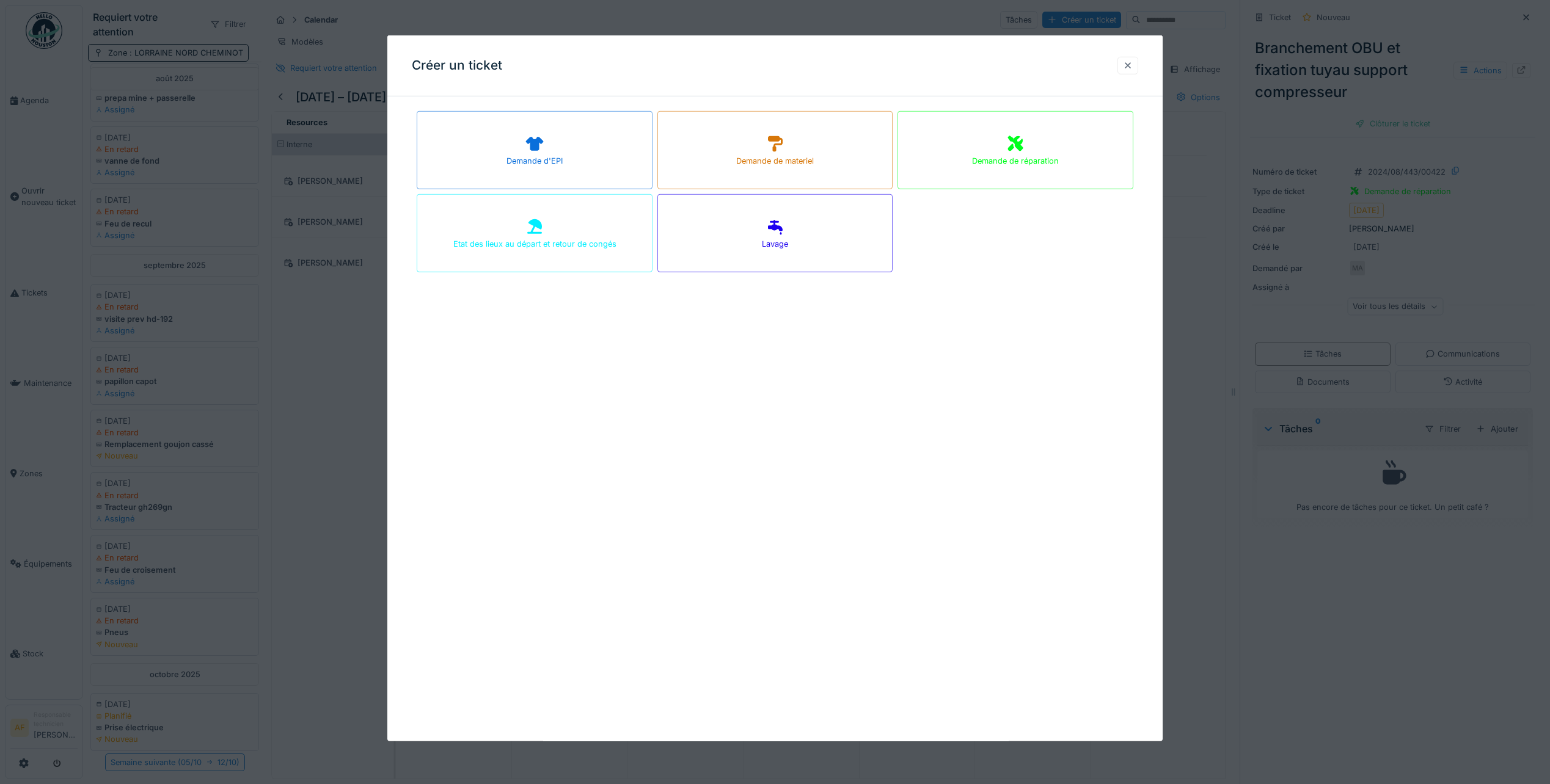
click at [1127, 69] on div at bounding box center [1128, 65] width 10 height 12
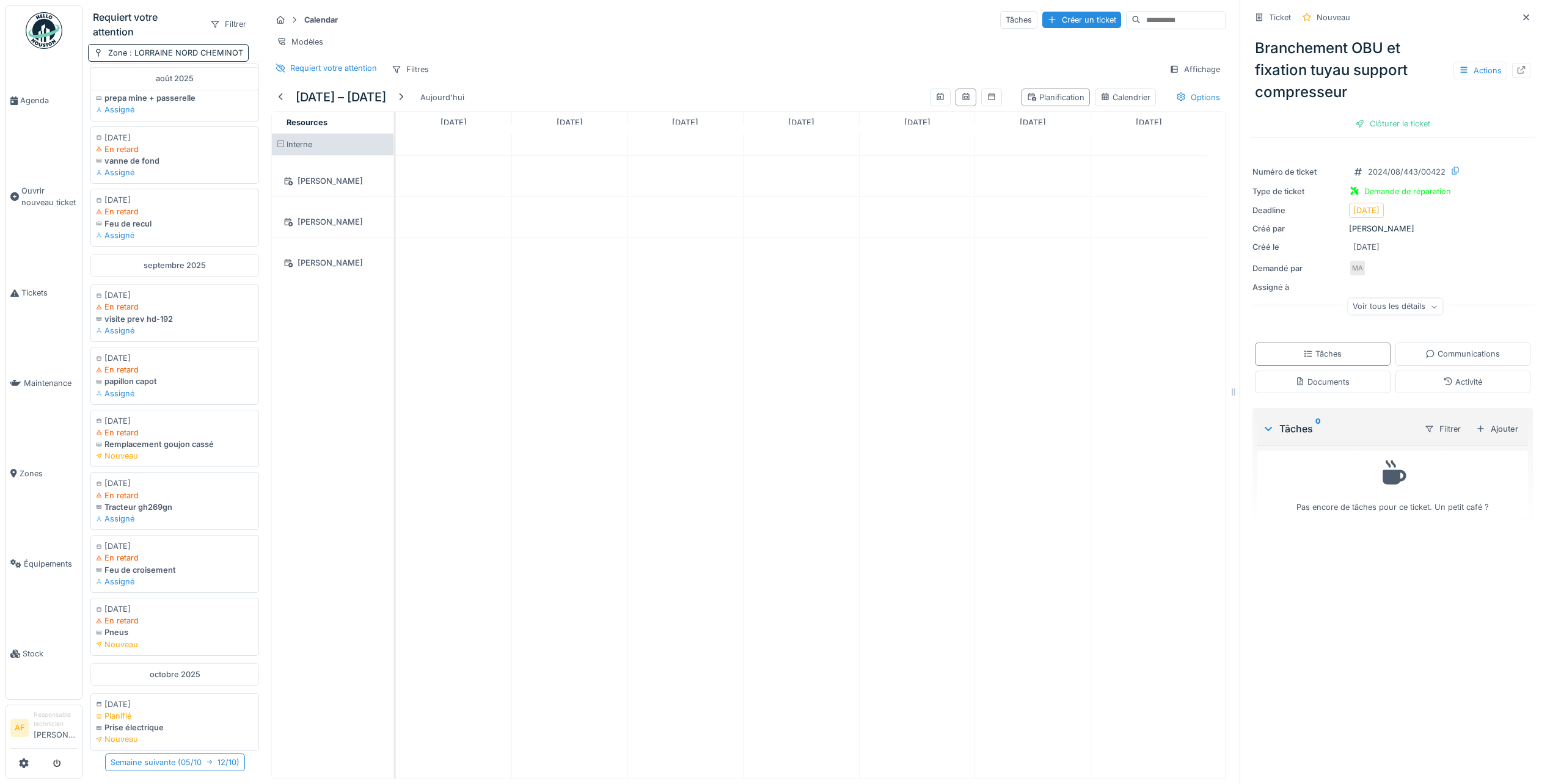
scroll to position [0, 0]
click at [37, 109] on link "Agenda" at bounding box center [44, 100] width 77 height 90
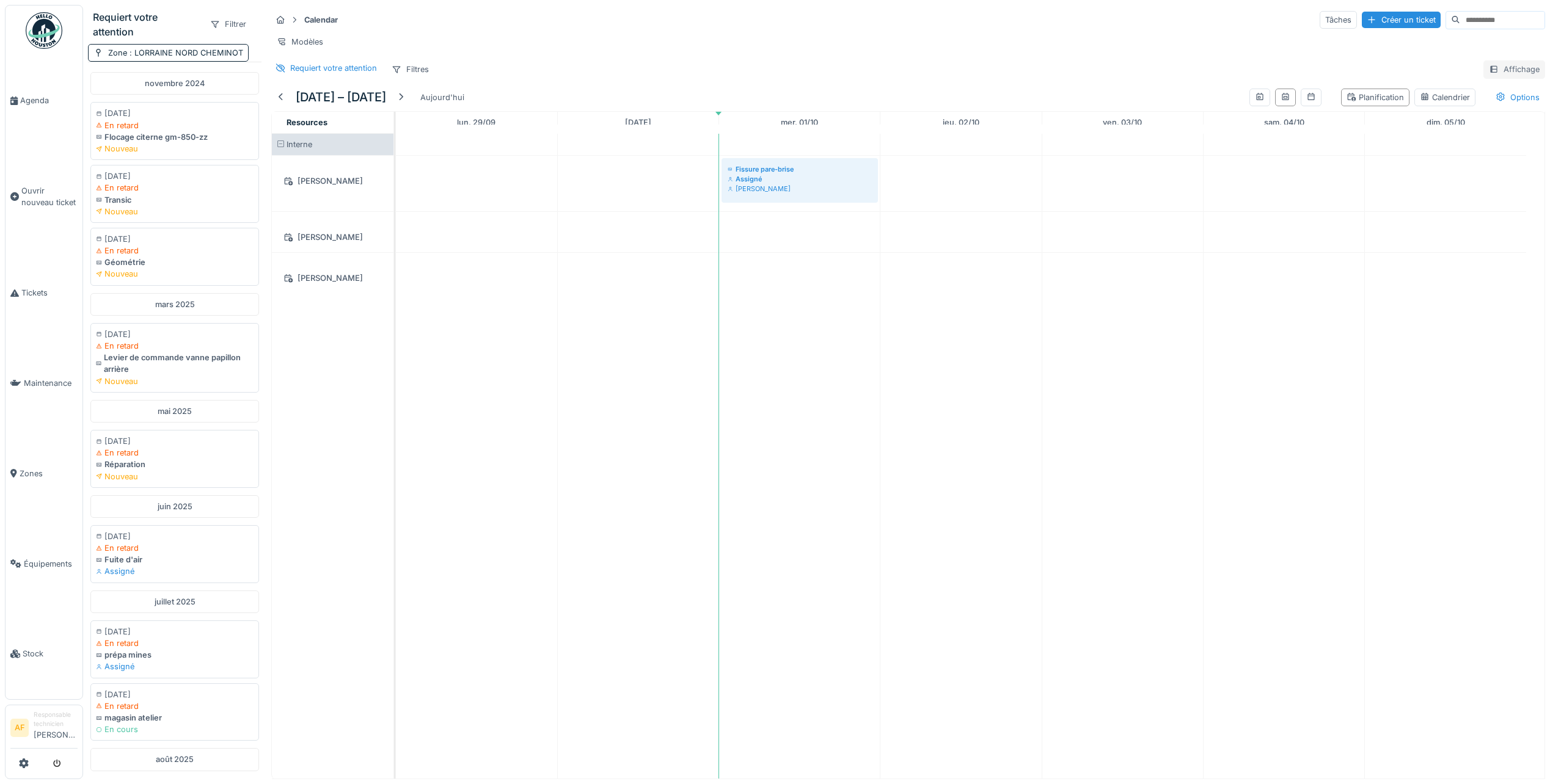
click at [1505, 77] on div "Affichage" at bounding box center [1514, 69] width 61 height 18
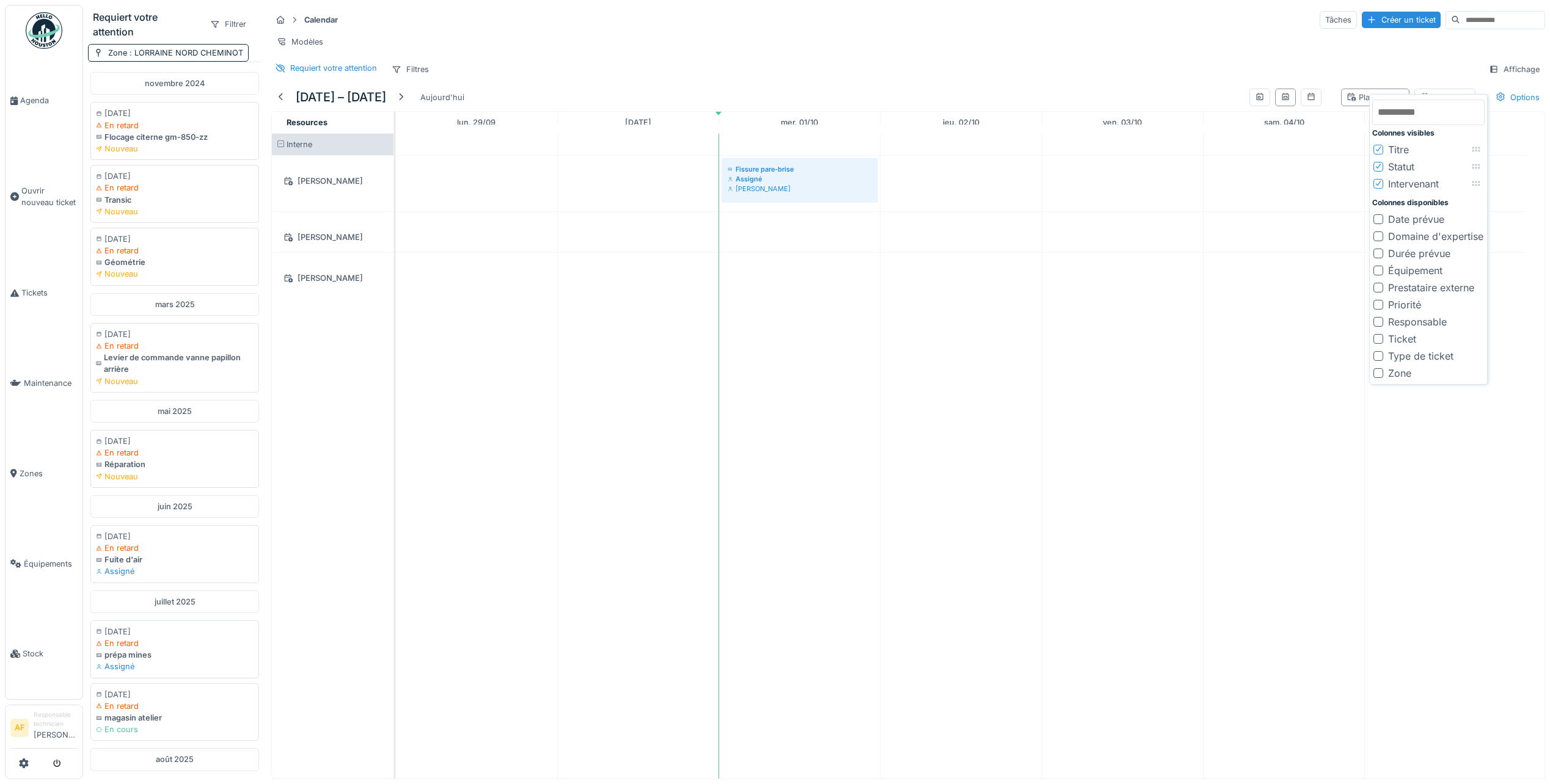
click at [1377, 339] on div at bounding box center [1379, 339] width 10 height 10
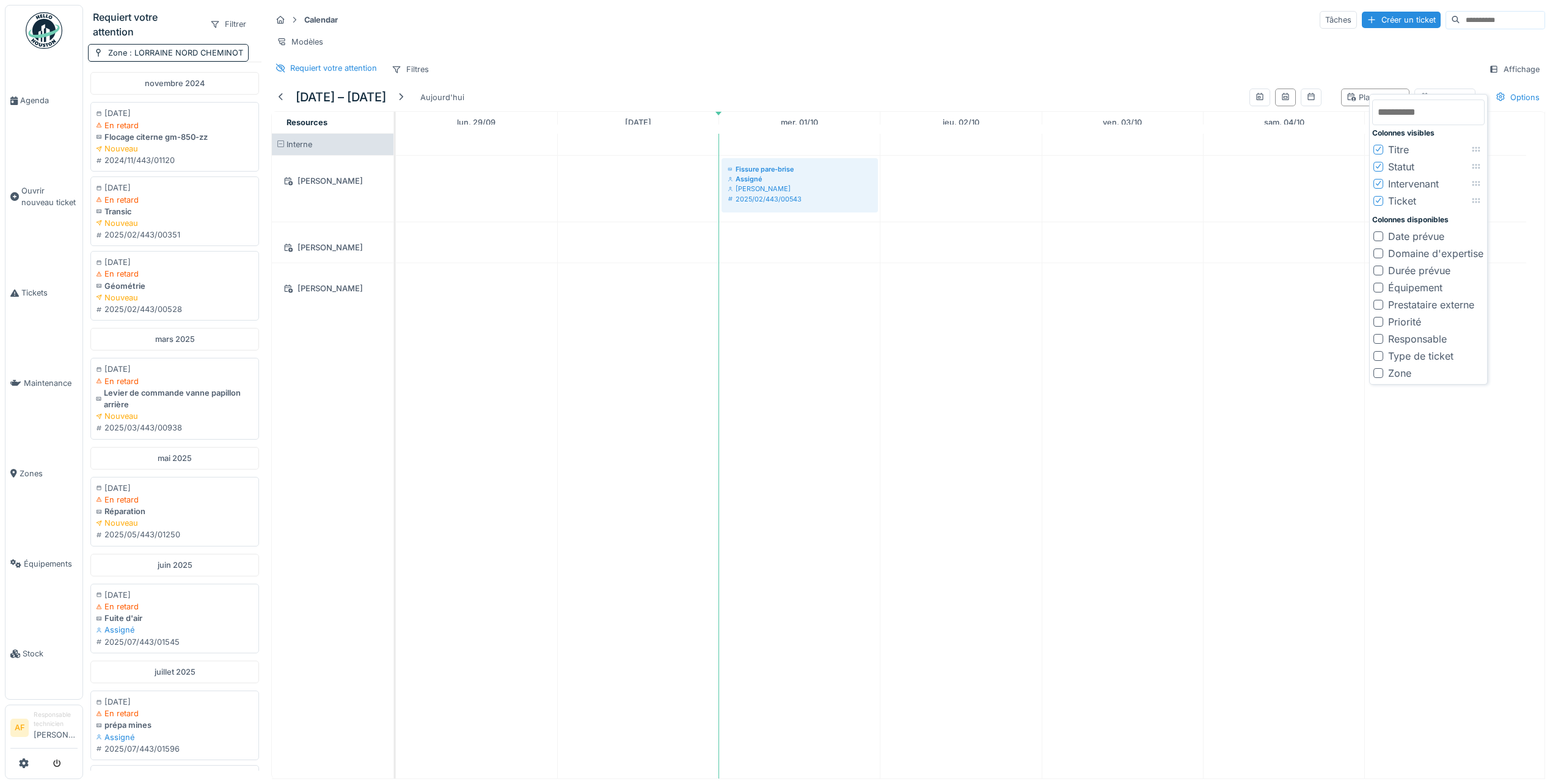
click at [1390, 76] on div "Requiert votre attention Filtres Affichage" at bounding box center [908, 69] width 1274 height 18
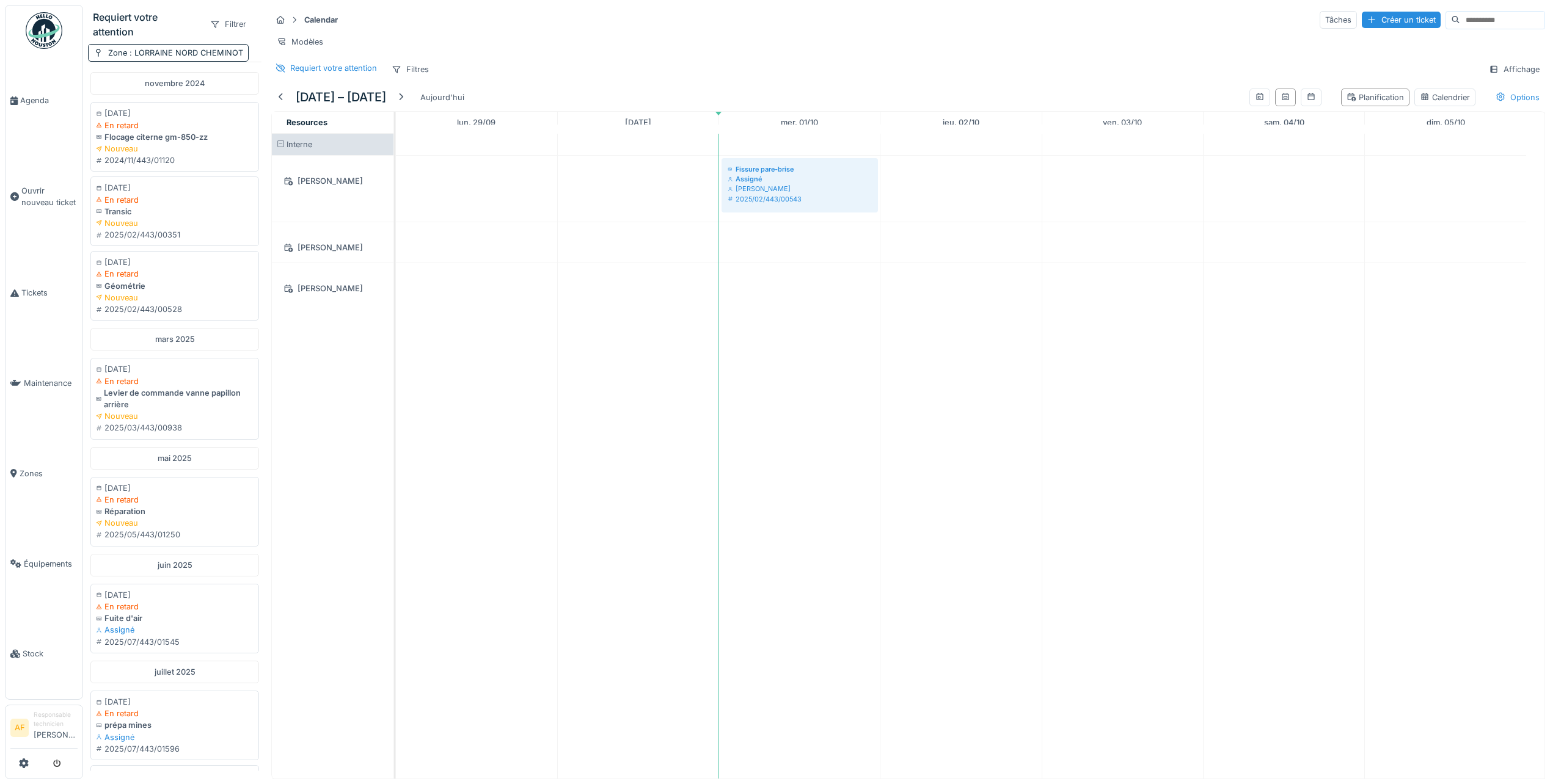
click at [1495, 103] on div "Options" at bounding box center [1517, 97] width 55 height 18
click at [1364, 131] on div at bounding box center [1366, 132] width 10 height 10
click at [1367, 153] on div at bounding box center [1366, 152] width 10 height 10
click at [1371, 171] on div at bounding box center [1366, 171] width 10 height 10
click at [1410, 71] on div "Requiert votre attention Filtres Affichage" at bounding box center [908, 69] width 1274 height 18
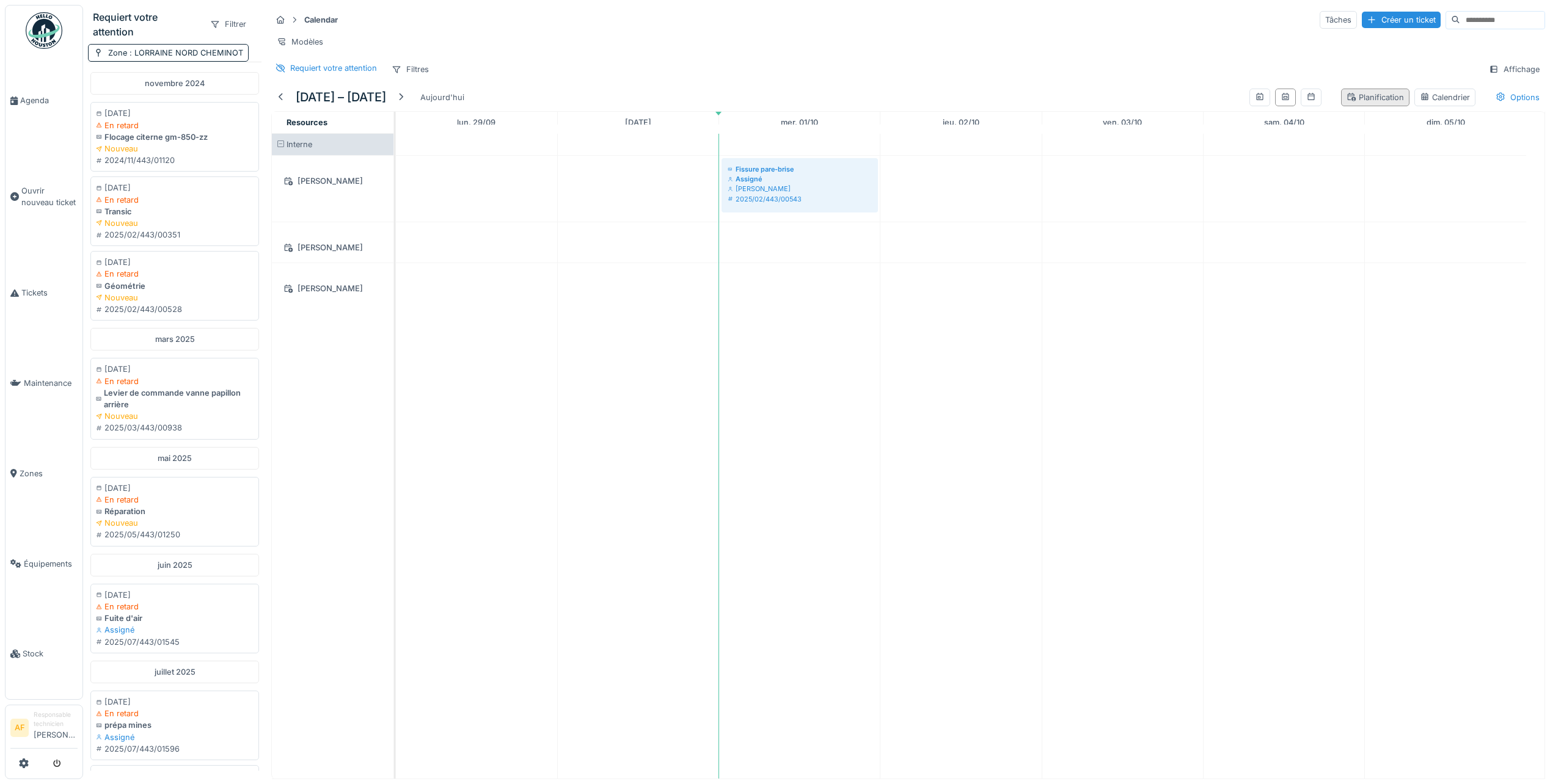
click at [1379, 103] on div "Planification" at bounding box center [1375, 97] width 57 height 12
click at [1249, 106] on div at bounding box center [1260, 97] width 21 height 18
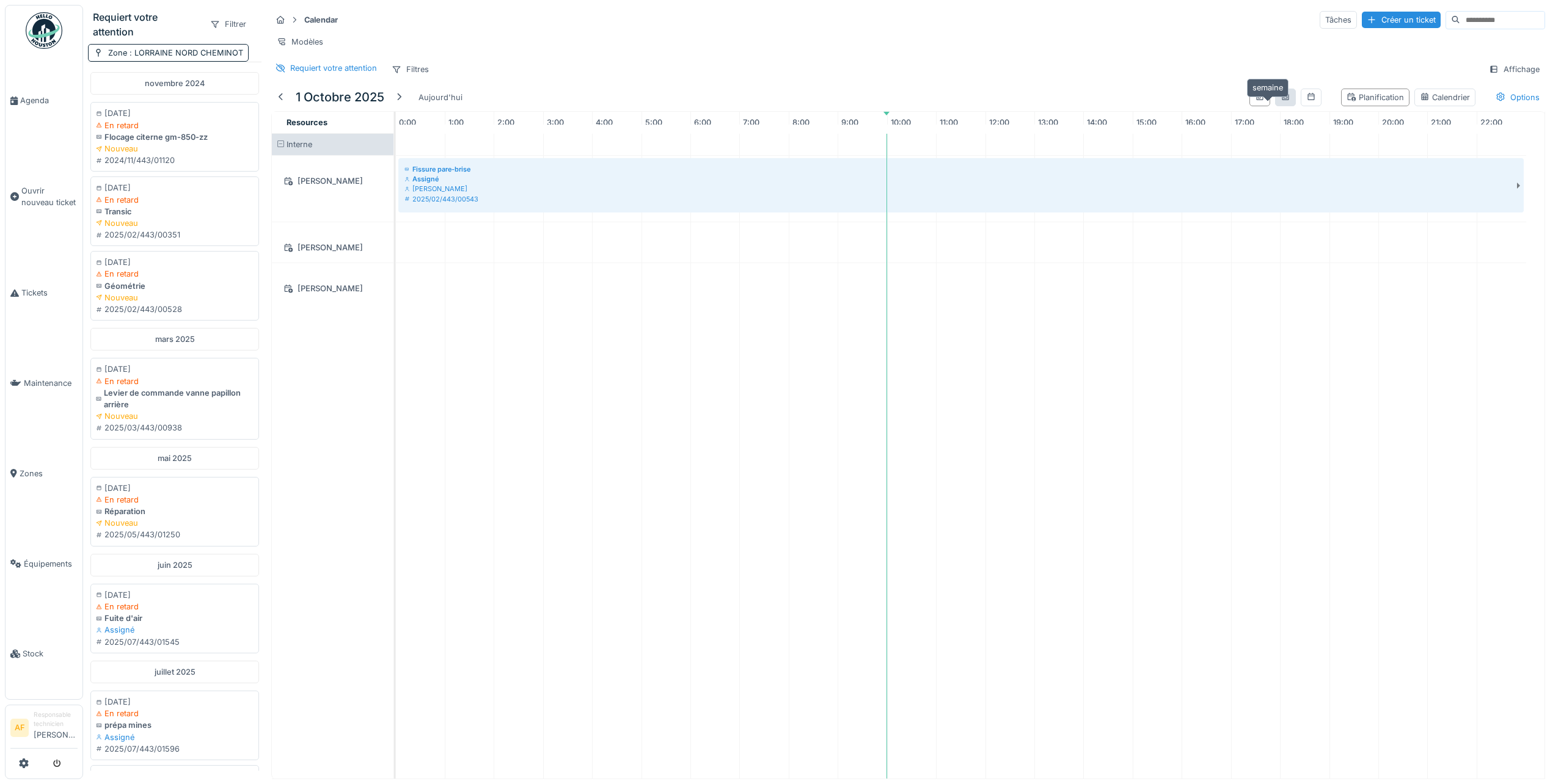
click at [1281, 101] on icon at bounding box center [1286, 96] width 10 height 8
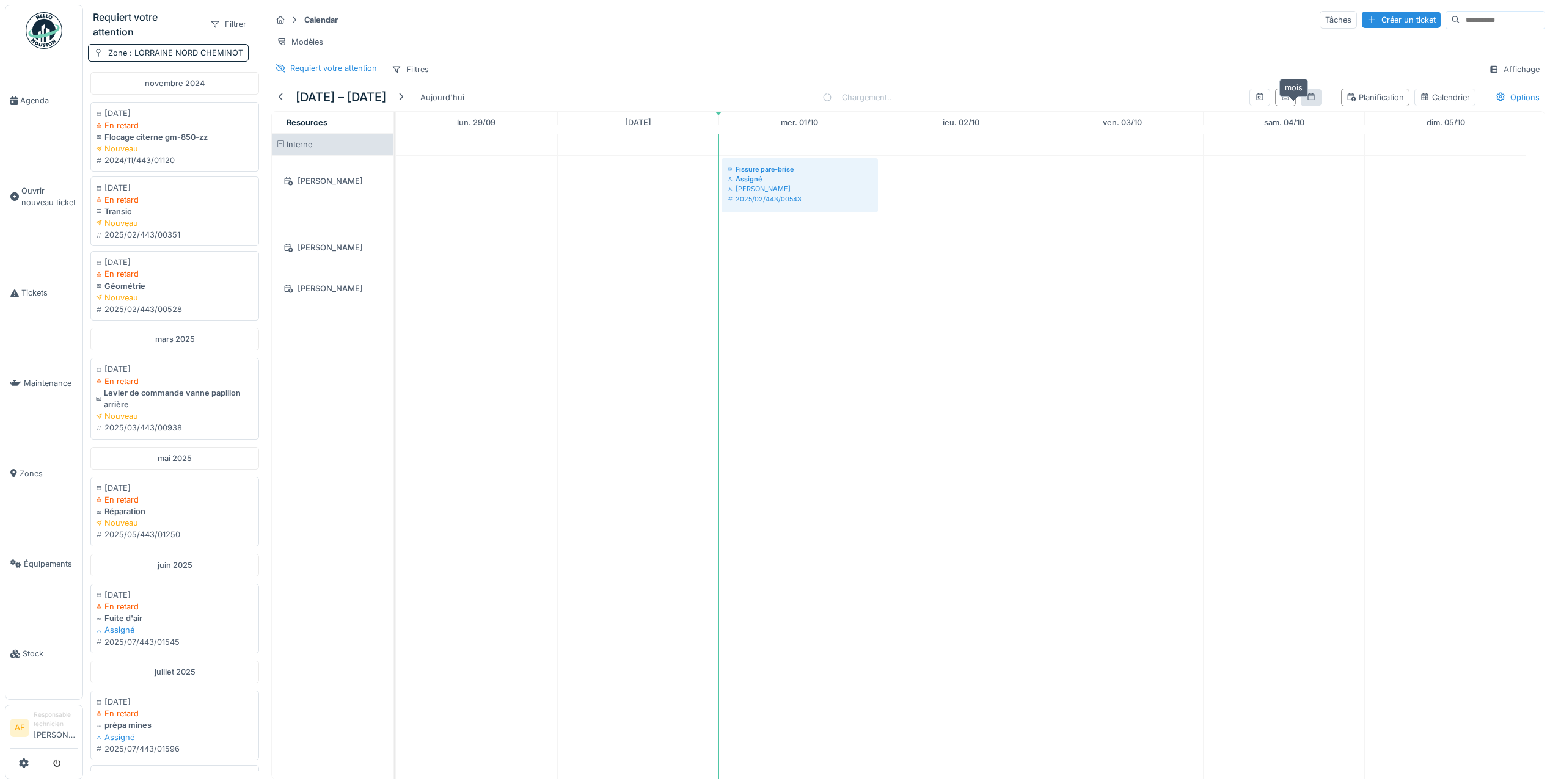
click at [1306, 101] on icon at bounding box center [1311, 96] width 10 height 8
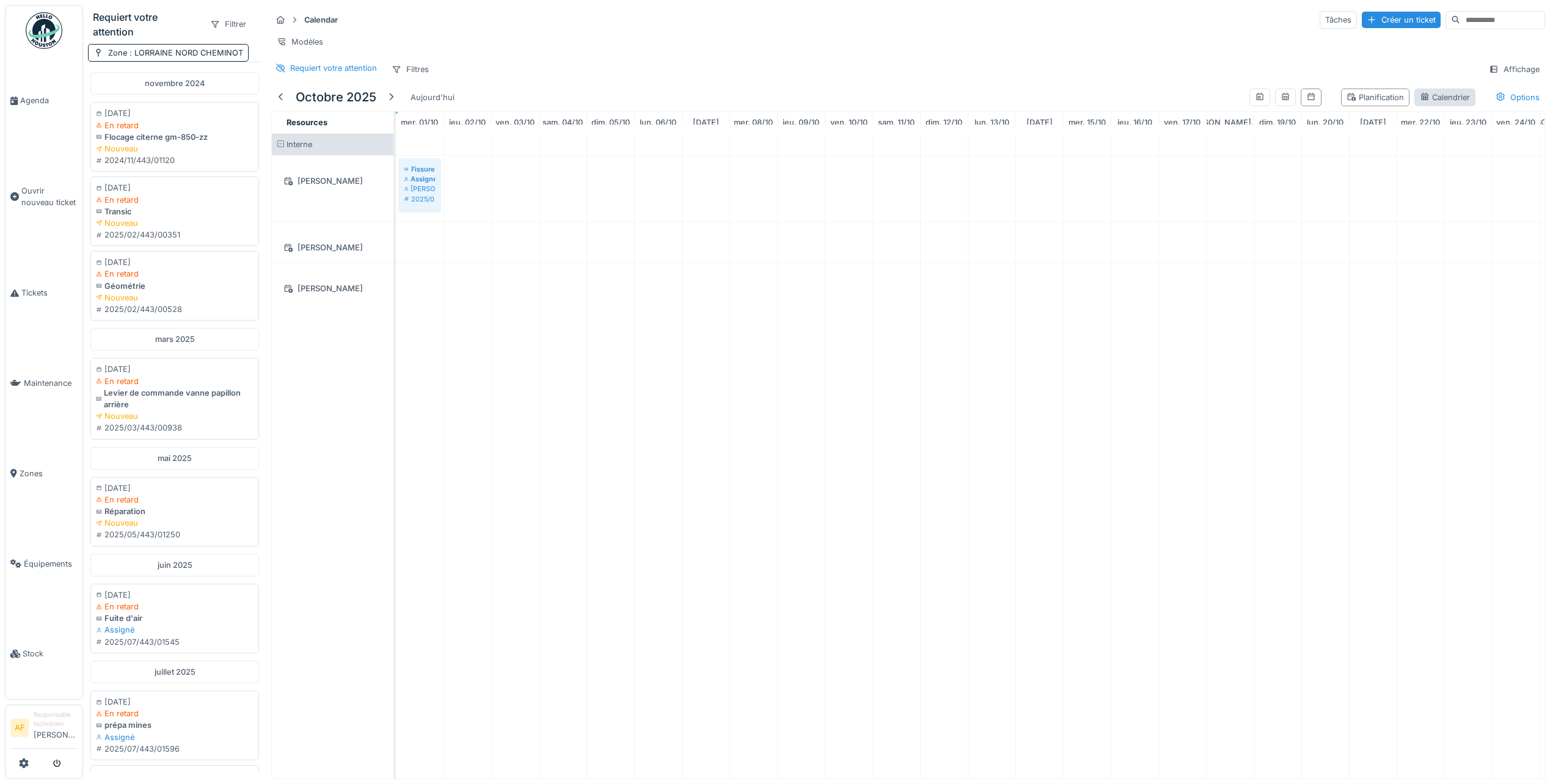
click at [1422, 103] on div "Calendrier" at bounding box center [1445, 97] width 50 height 12
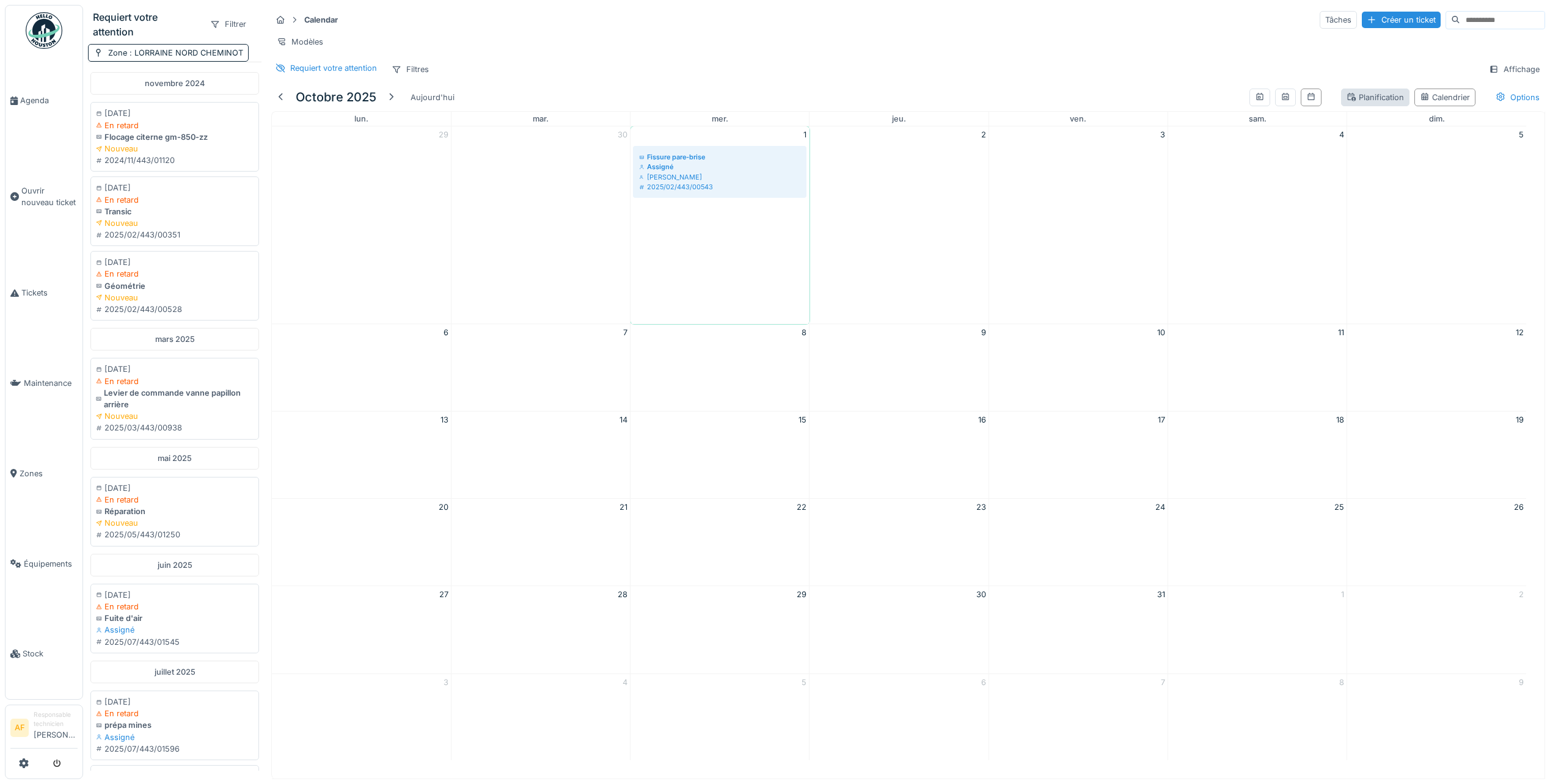
click at [1383, 106] on div "Planification" at bounding box center [1375, 97] width 68 height 18
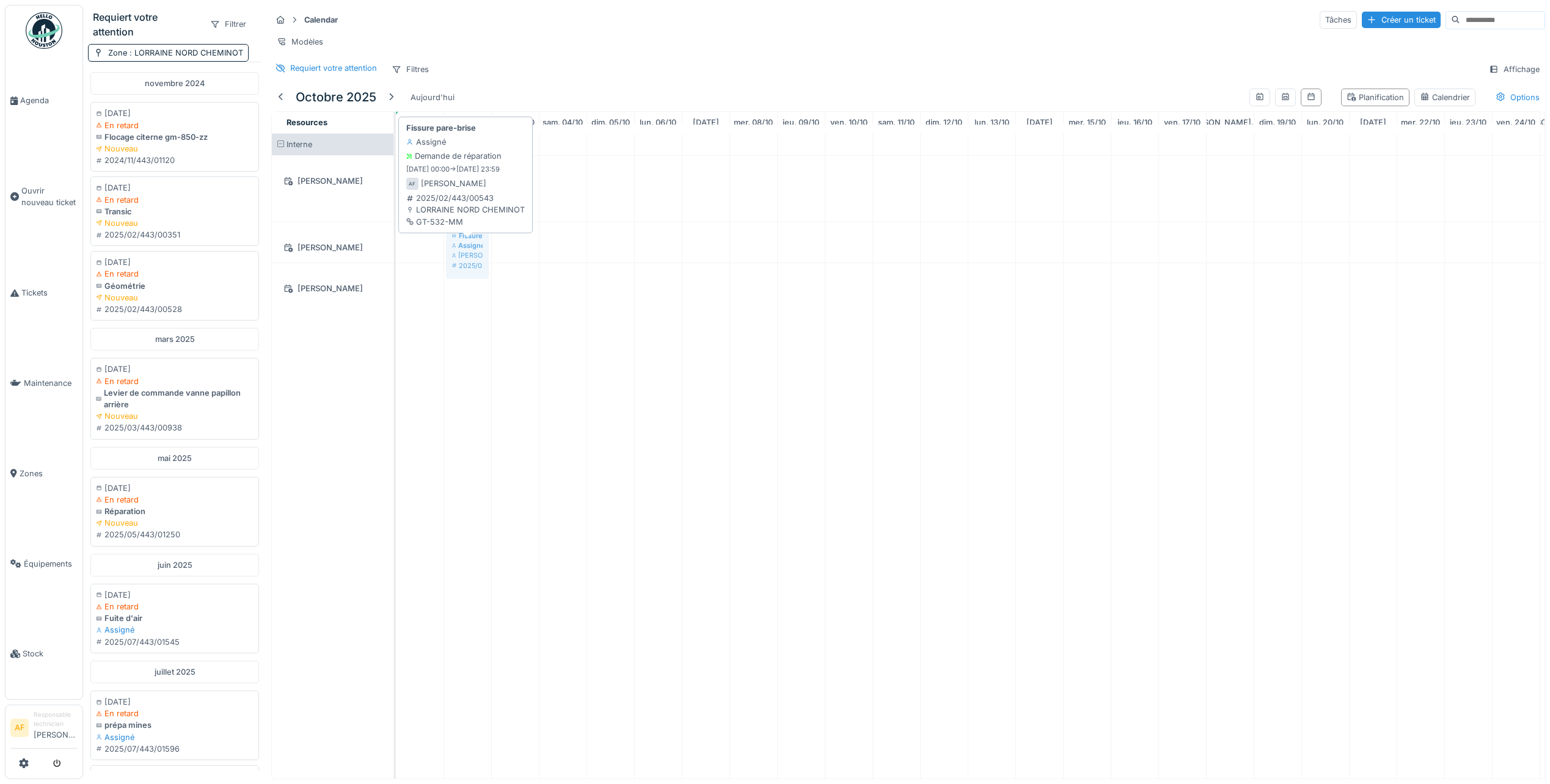
drag, startPoint x: 425, startPoint y: 198, endPoint x: 476, endPoint y: 240, distance: 66.1
click at [477, 251] on tbody "Fissure pare-brise Assigné [PERSON_NAME] 2025/02/443/00543 Fissure pare-brise A…" at bounding box center [1135, 219] width 1477 height 170
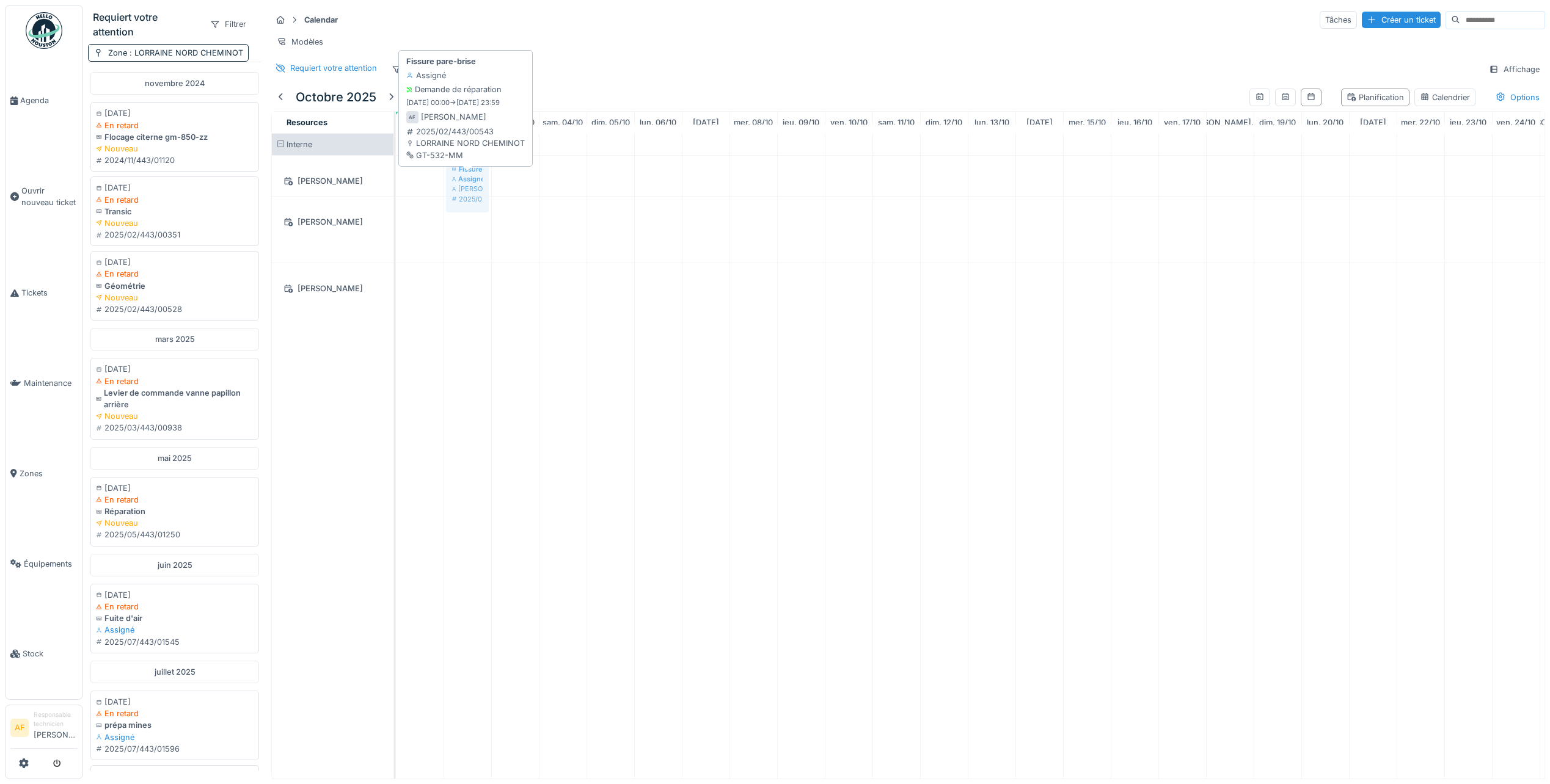
drag, startPoint x: 482, startPoint y: 241, endPoint x: 474, endPoint y: 200, distance: 41.8
click at [474, 200] on tbody "Fissure pare-brise Assigné [PERSON_NAME] 2025/02/443/00543 Fissure pare-brise A…" at bounding box center [1135, 219] width 1477 height 170
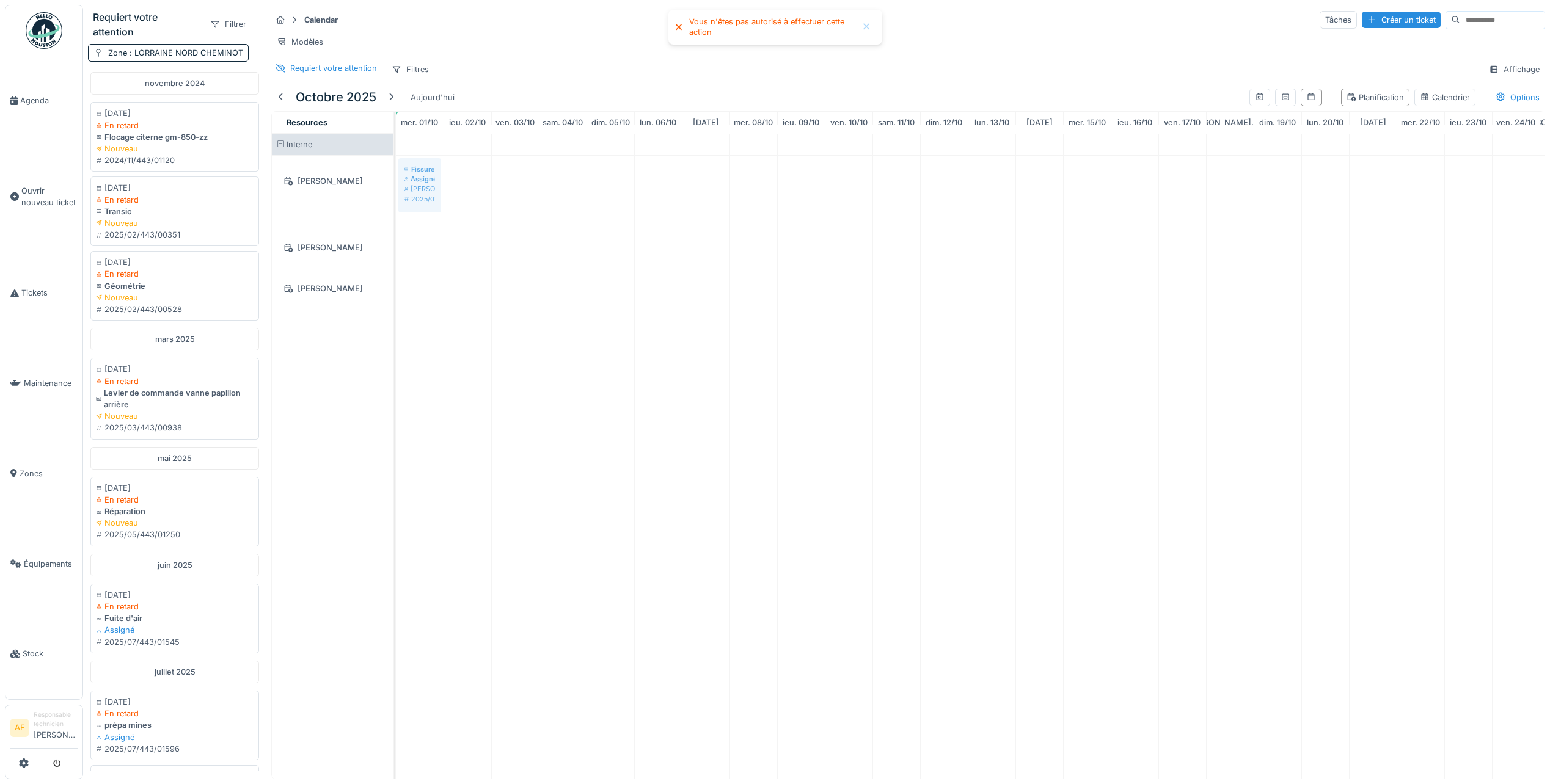
drag, startPoint x: 477, startPoint y: 195, endPoint x: 445, endPoint y: 205, distance: 33.5
click at [445, 205] on div "Fissure pare-brise Assigné [PERSON_NAME] 2025/02/443/00543 Fissure pare-brise A…" at bounding box center [1135, 457] width 1477 height 645
